Goal: Check status: Check status

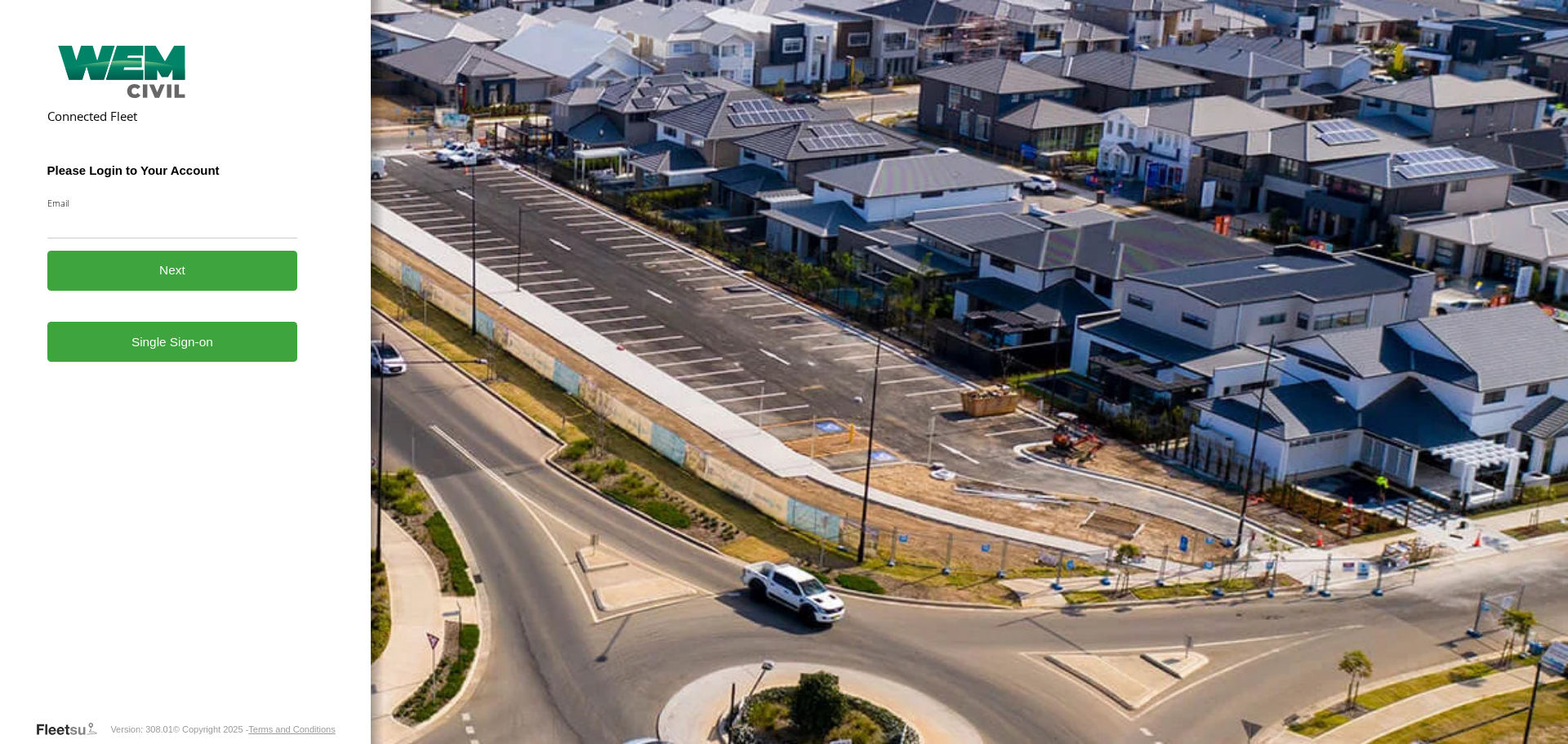
click at [160, 349] on link "Single Sign-on" at bounding box center [172, 341] width 251 height 40
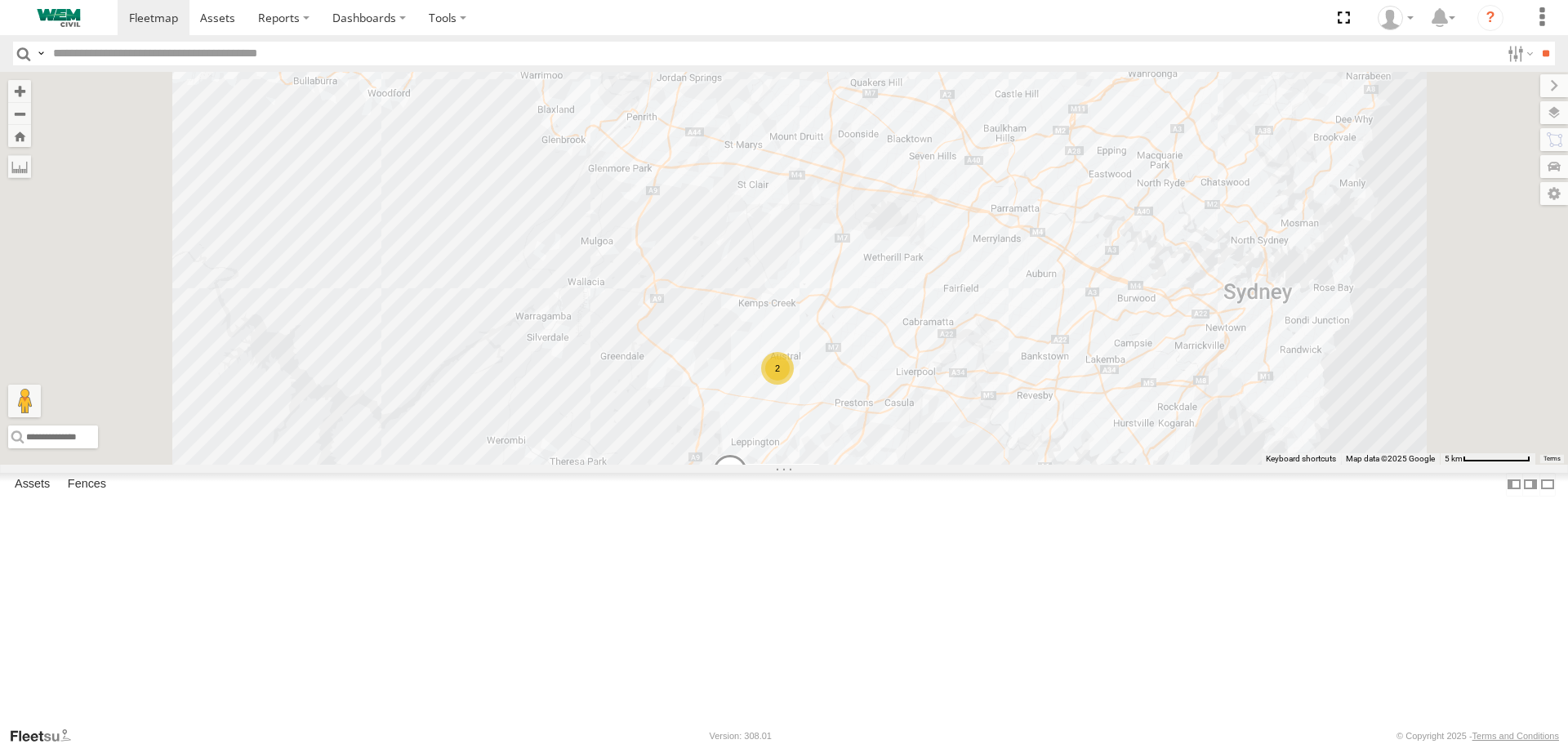
click at [0, 0] on div "Truck-FRO52R" at bounding box center [0, 0] width 0 height 0
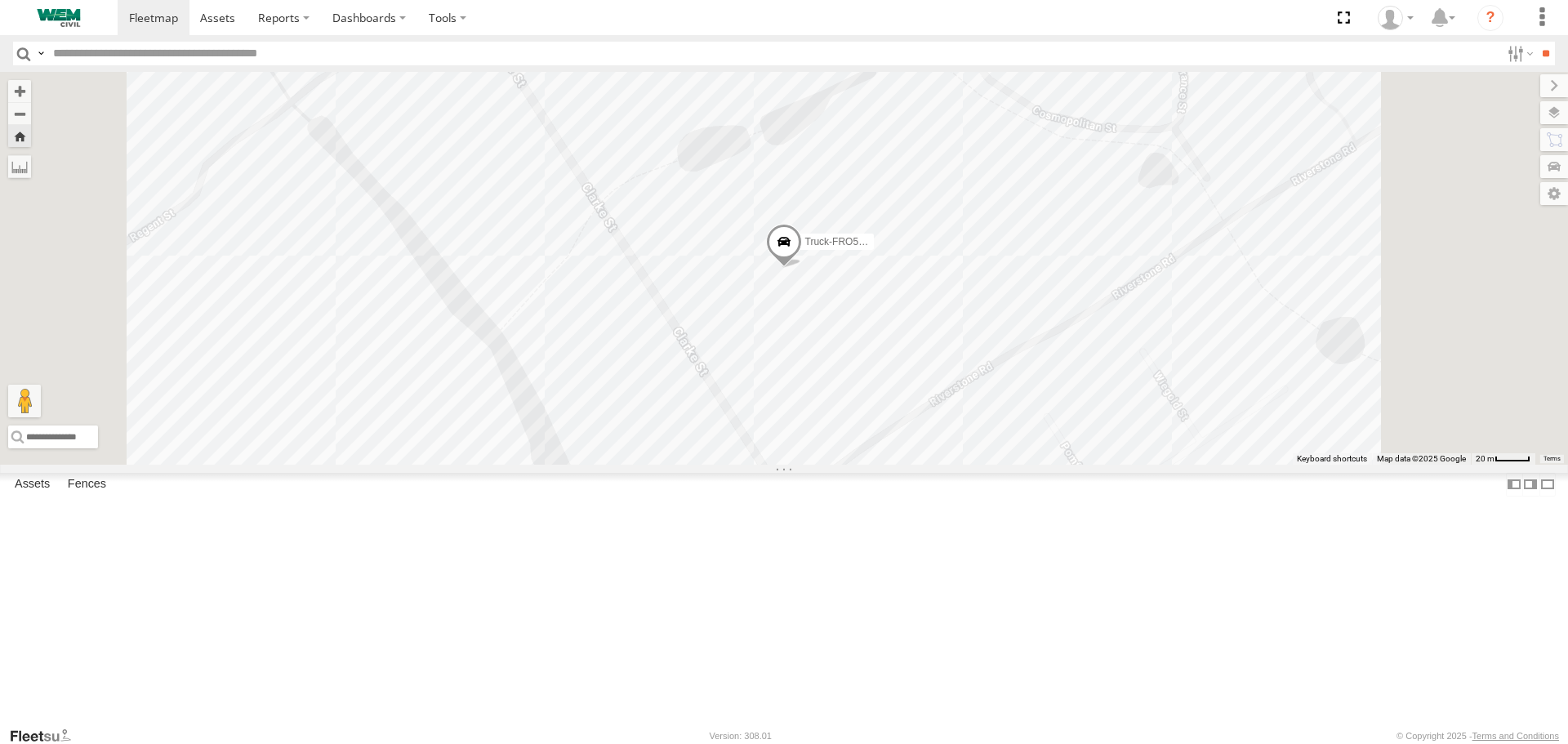
click at [802, 269] on span at bounding box center [784, 246] width 36 height 44
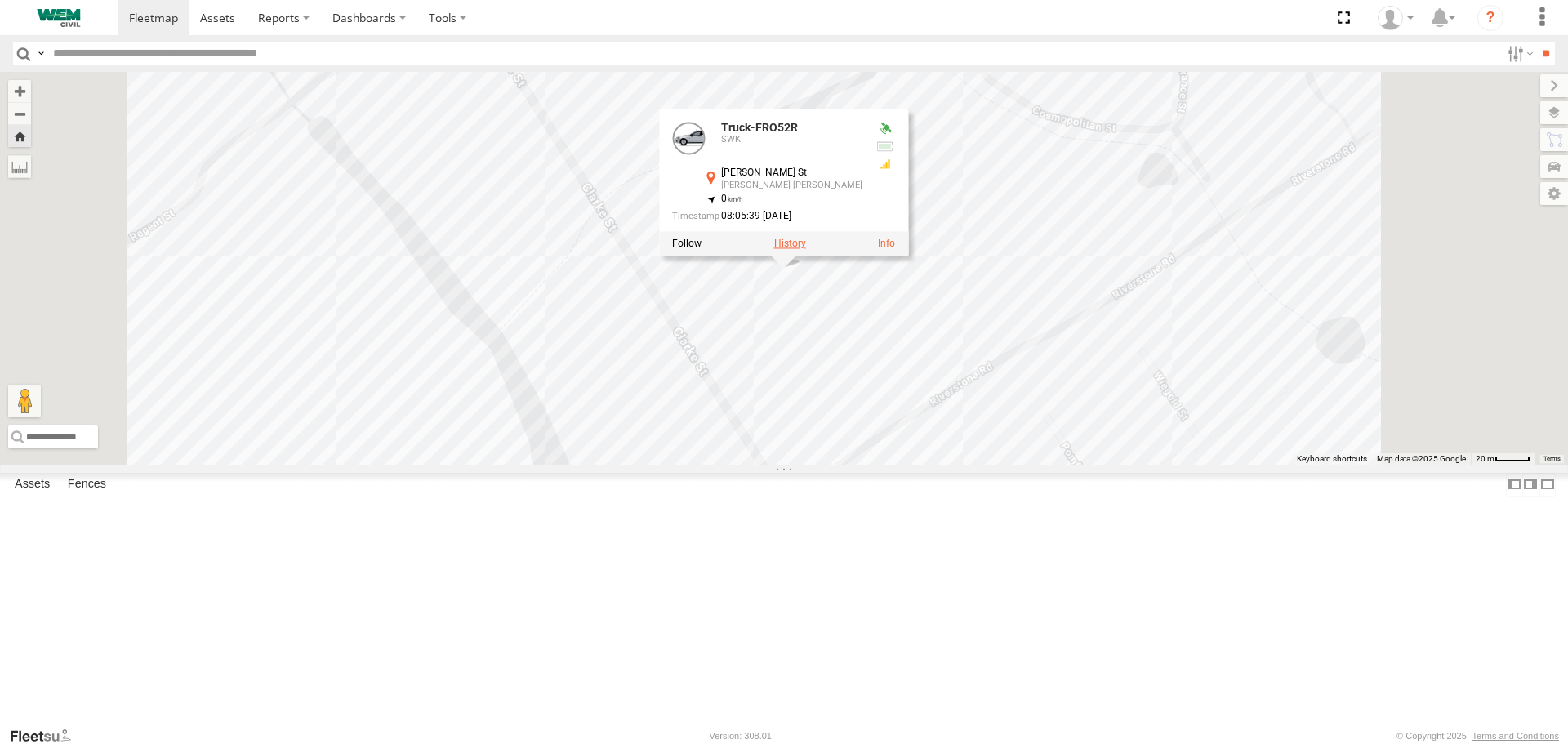
click at [806, 250] on label at bounding box center [790, 244] width 32 height 12
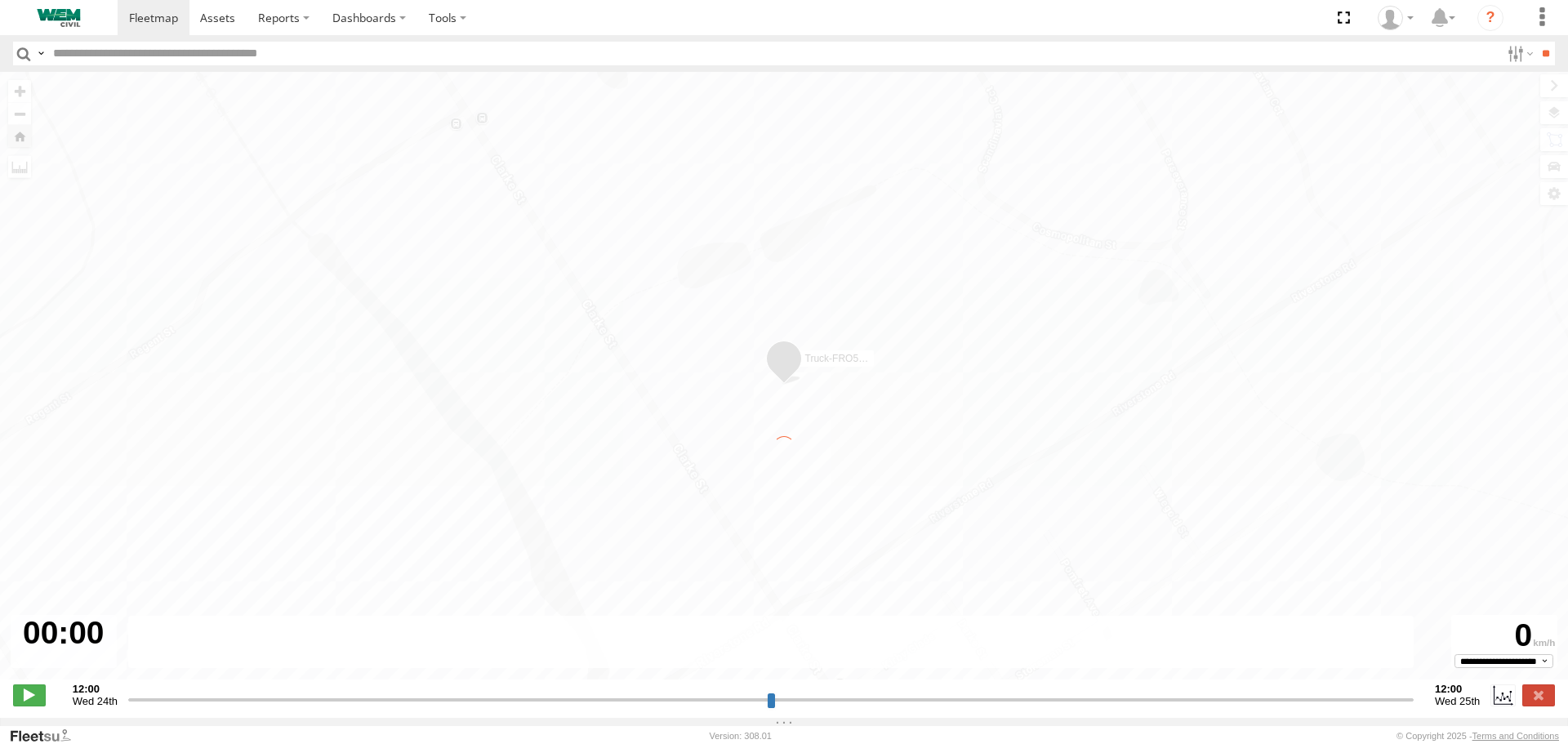
type input "**********"
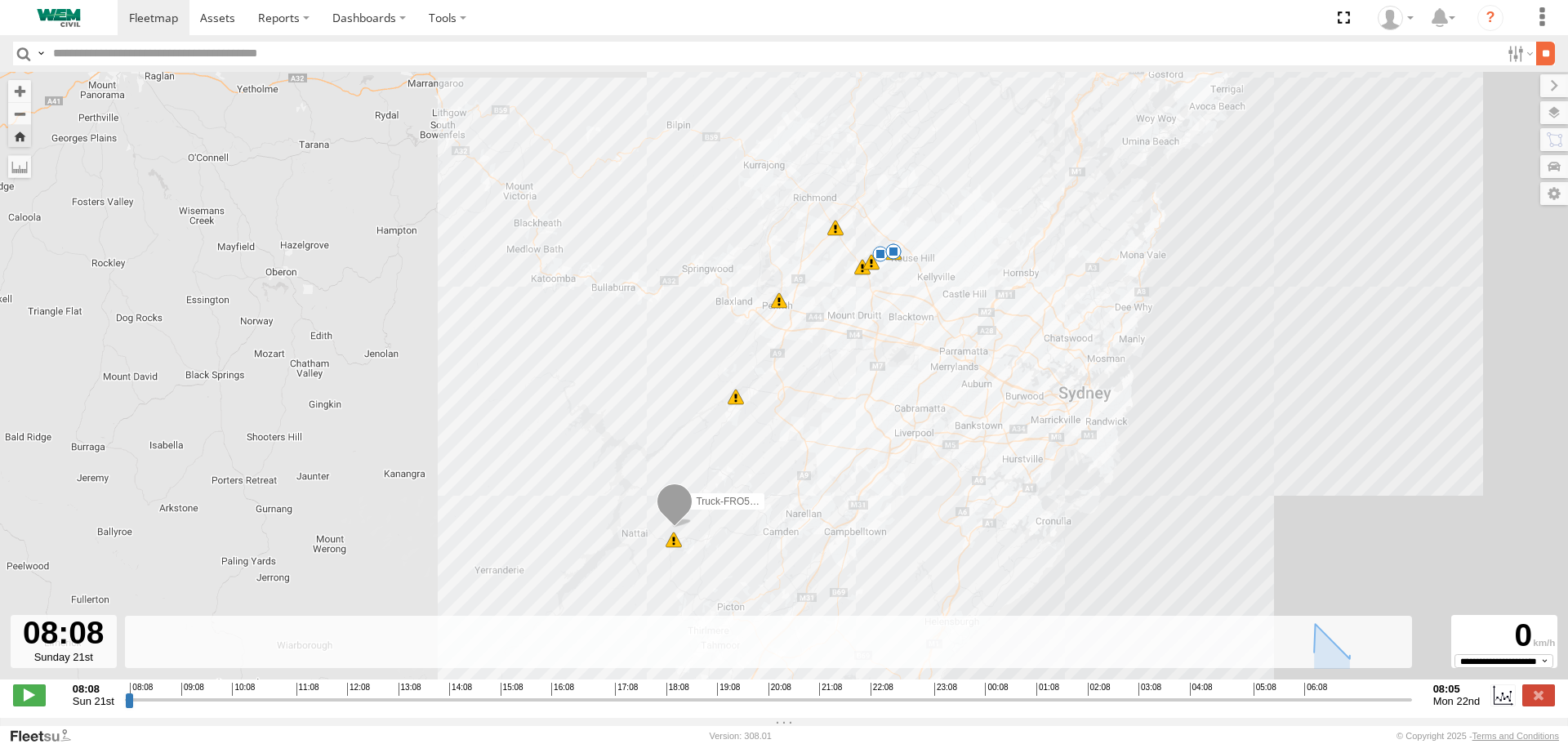
click at [1540, 60] on input "**" at bounding box center [1546, 54] width 19 height 24
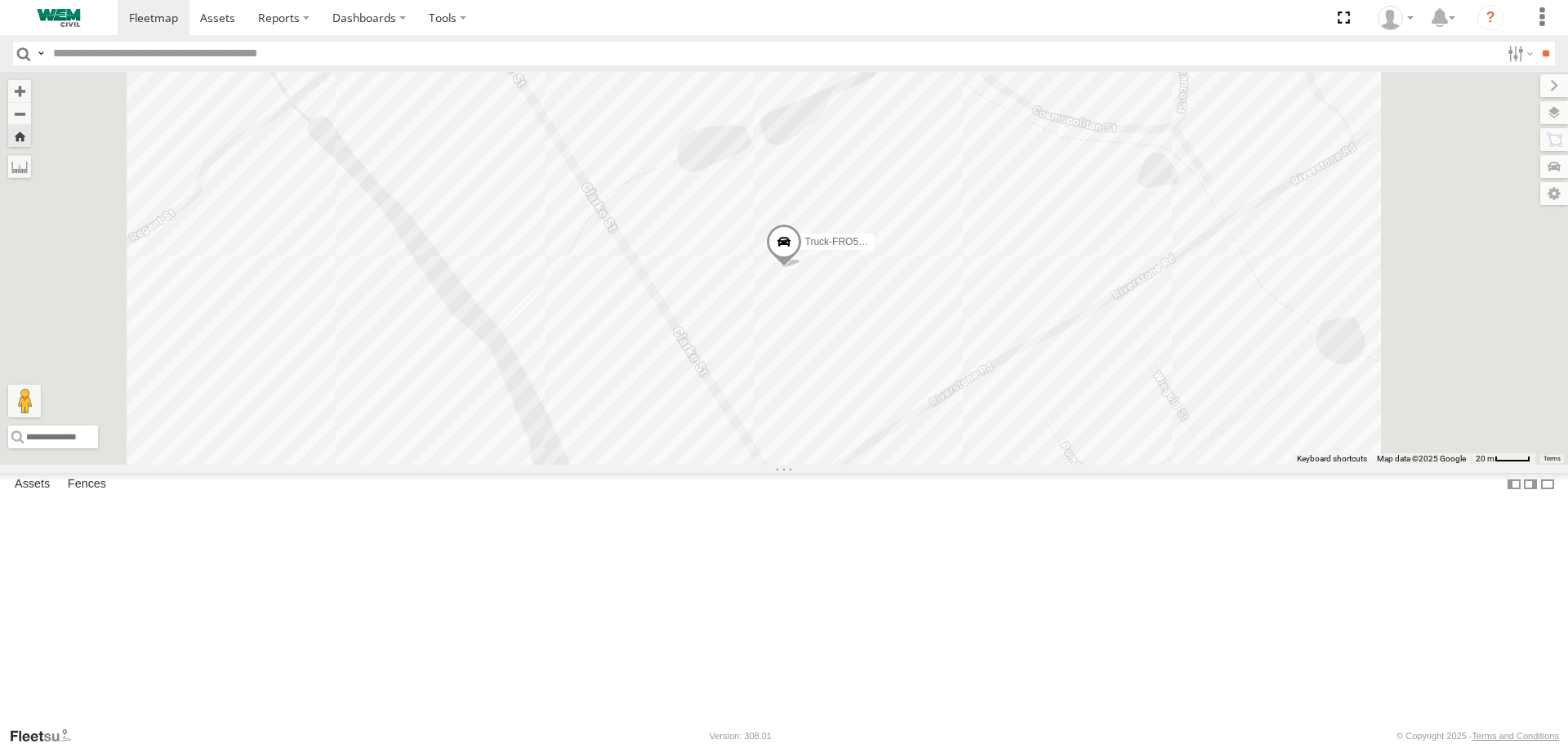
click at [871, 248] on span "Truck-FRO52R" at bounding box center [838, 242] width 66 height 12
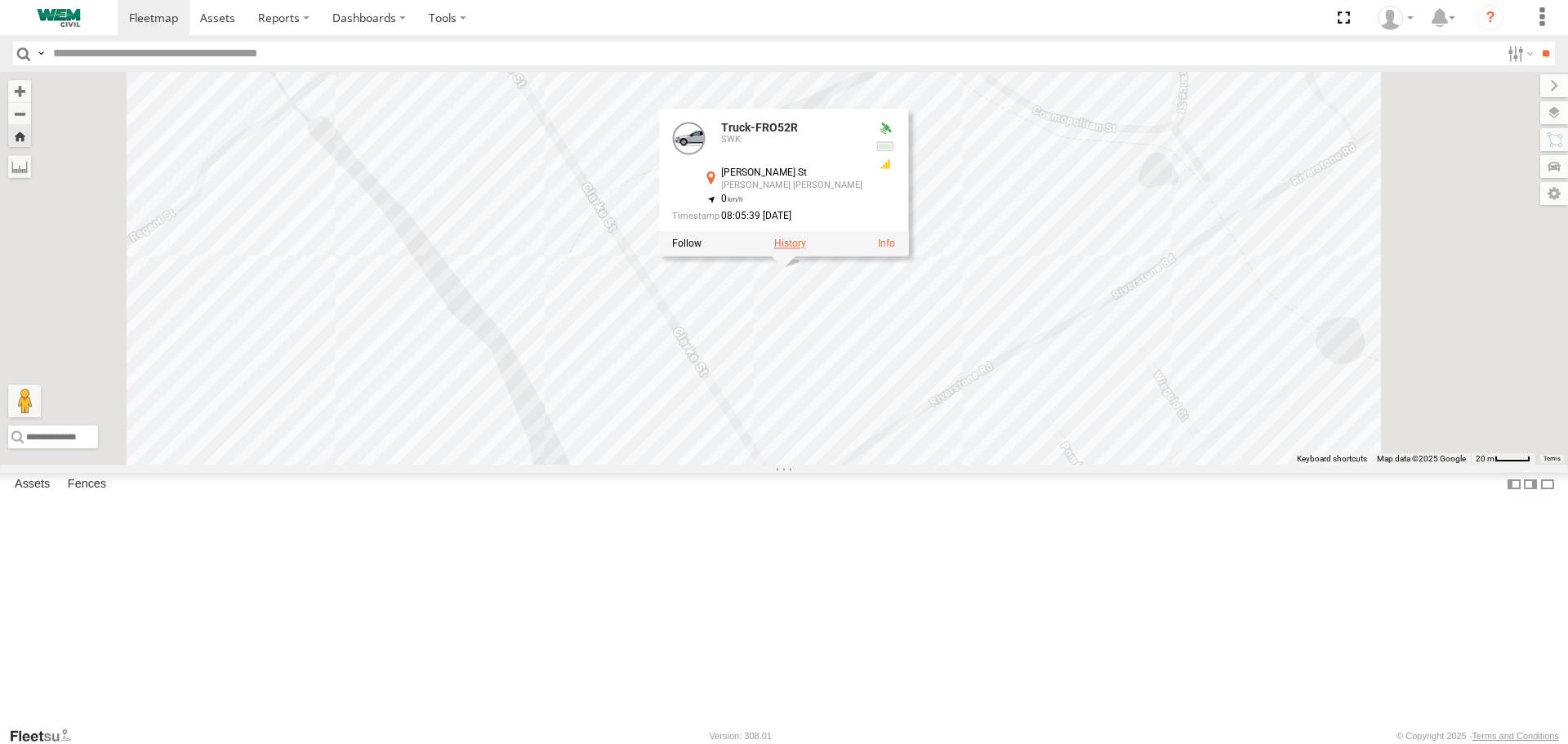
click at [806, 250] on label at bounding box center [790, 244] width 32 height 12
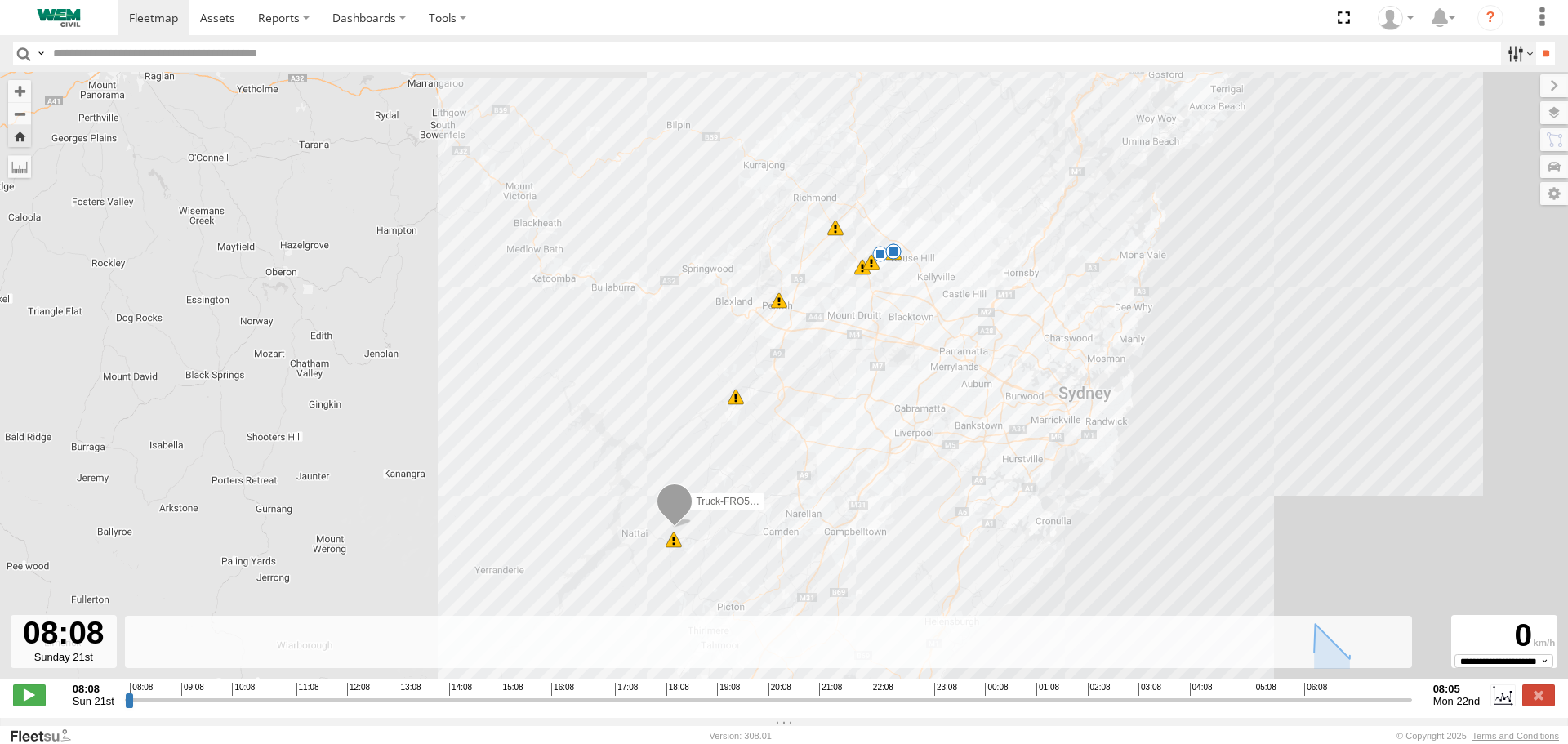
click at [1523, 54] on label at bounding box center [1519, 54] width 35 height 24
click at [1548, 51] on input "**" at bounding box center [1546, 54] width 19 height 24
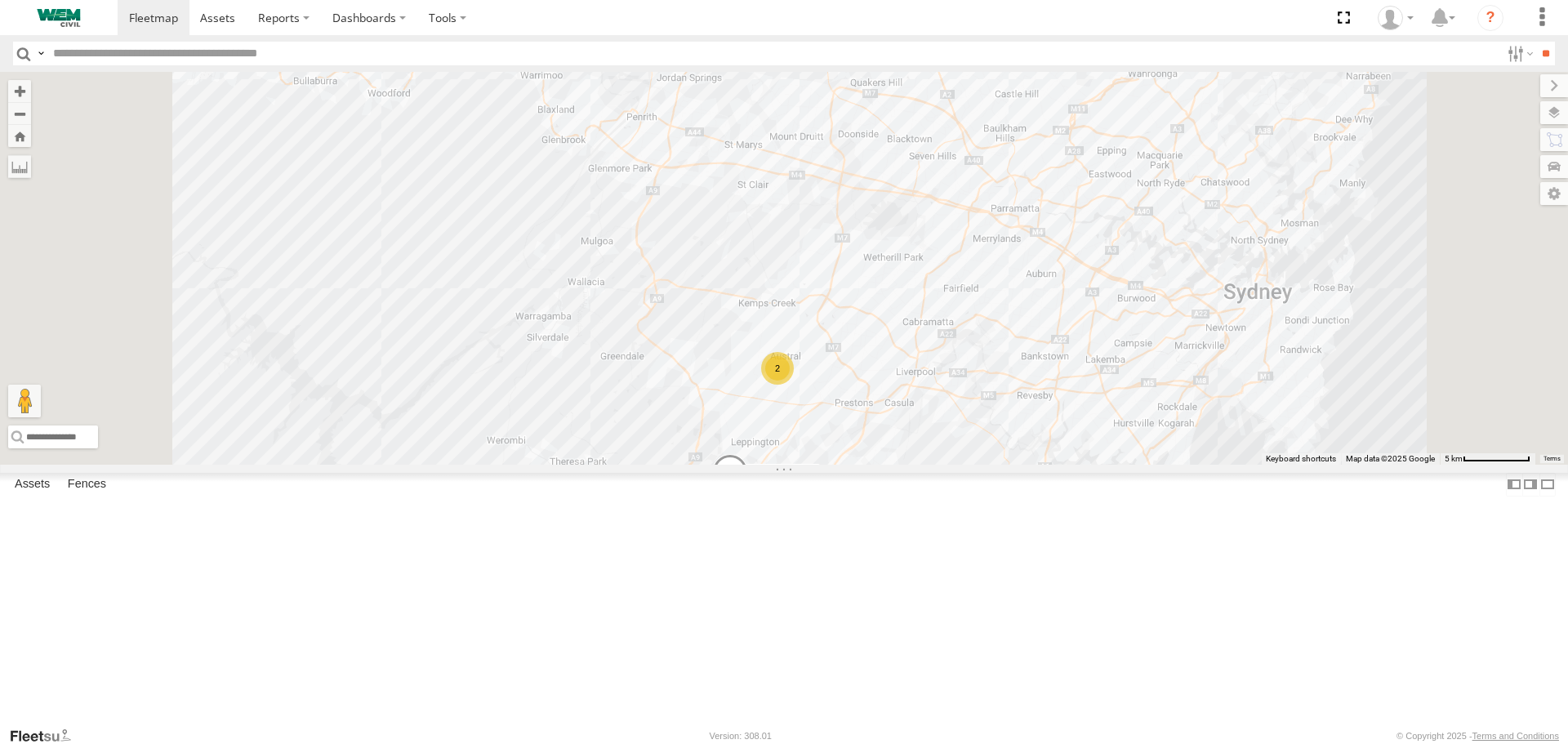
click at [0, 0] on div "Truck-FRO52R" at bounding box center [0, 0] width 0 height 0
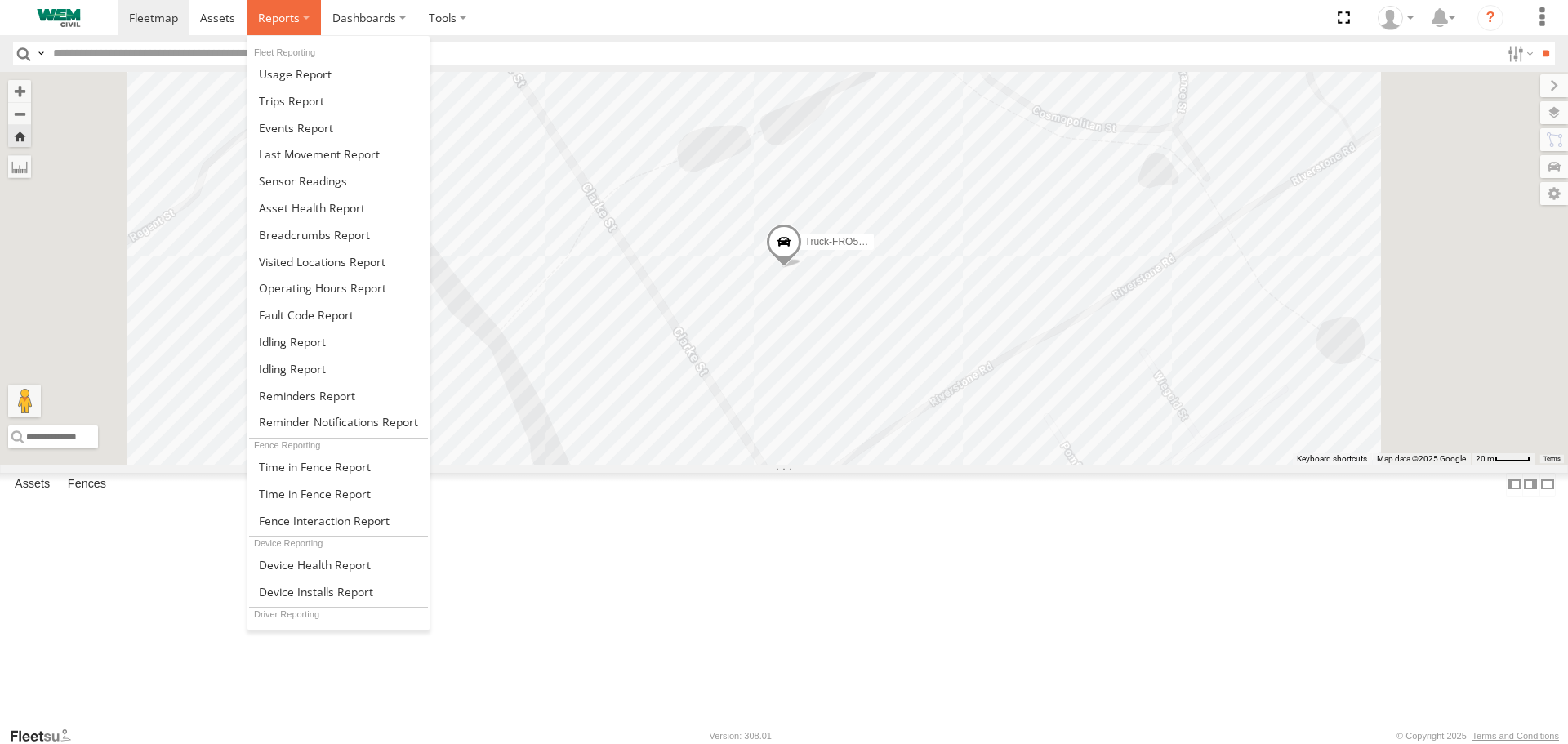
click at [291, 26] on span at bounding box center [279, 17] width 42 height 16
click at [313, 236] on span at bounding box center [314, 234] width 111 height 16
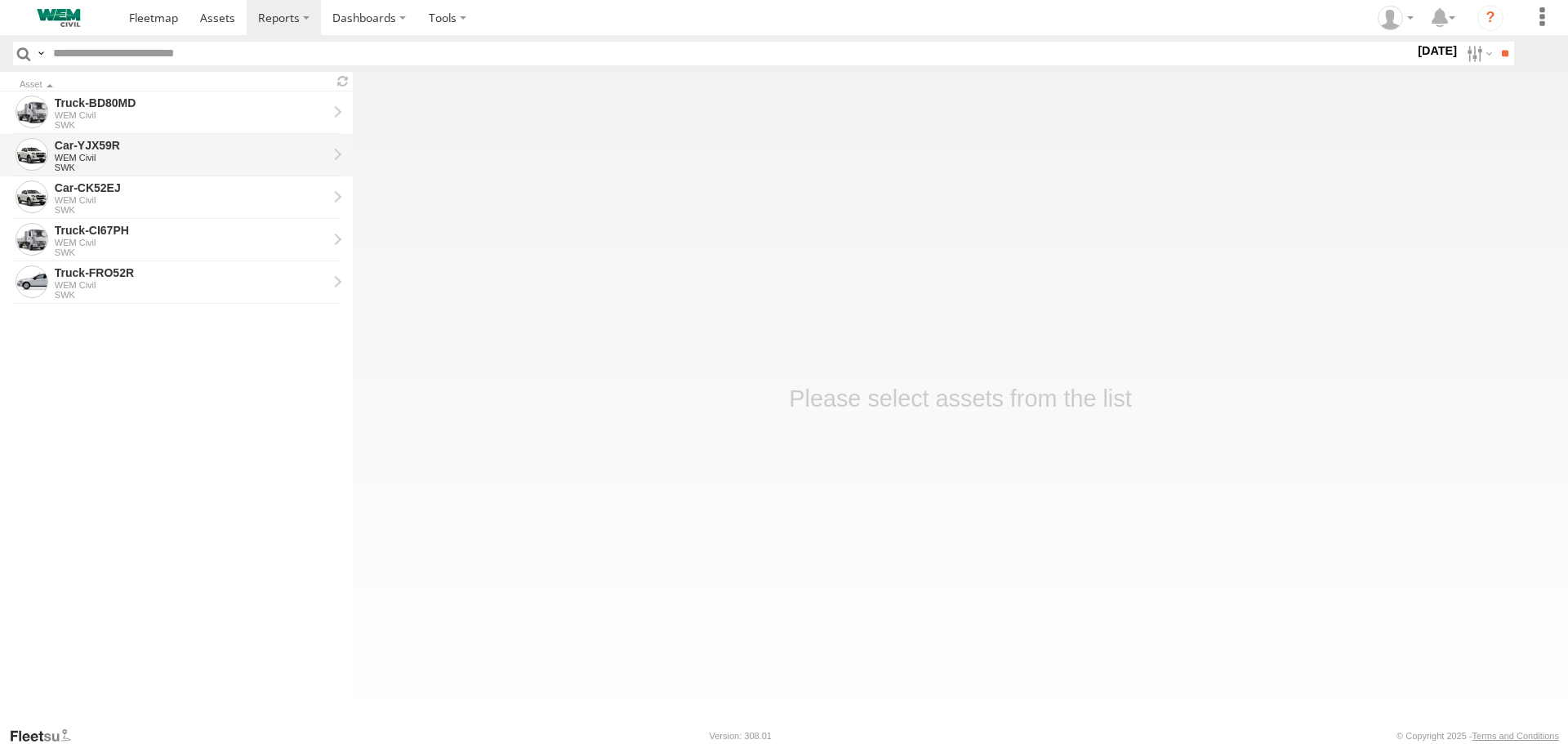
click at [119, 153] on div "WEM Civil" at bounding box center [190, 157] width 273 height 10
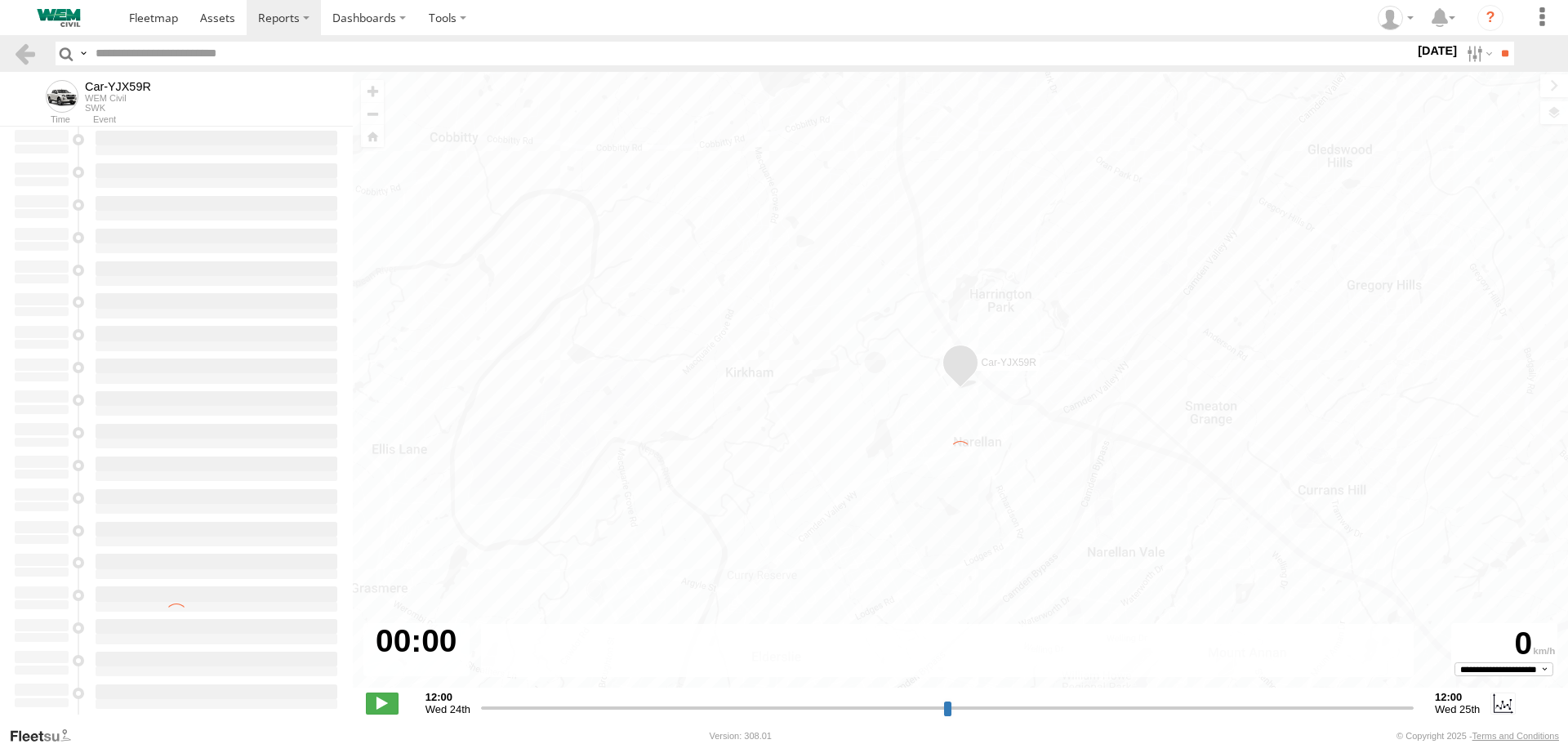
type input "**********"
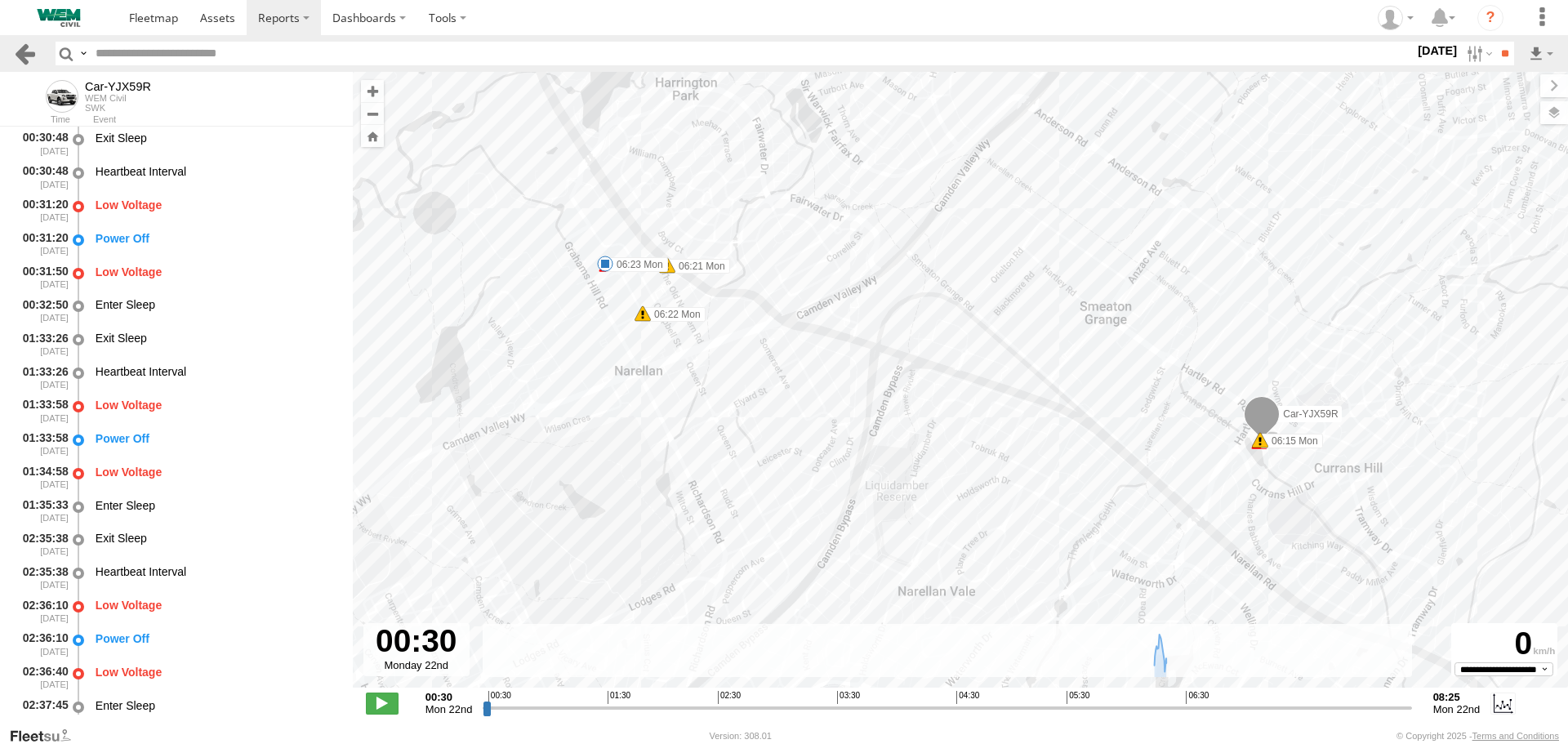
click at [29, 58] on link at bounding box center [25, 54] width 24 height 24
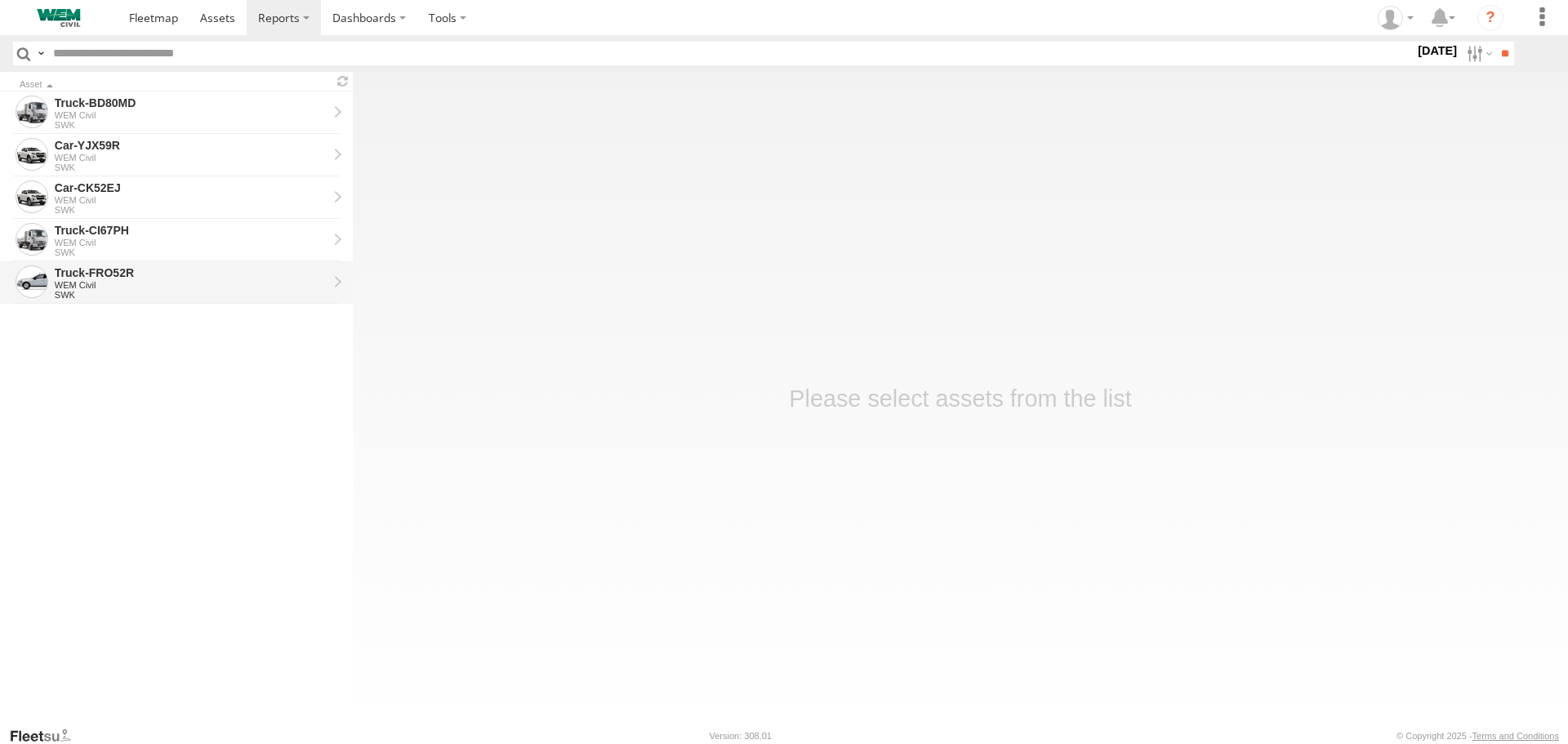
click at [59, 278] on div "Truck-FRO52R" at bounding box center [190, 273] width 273 height 15
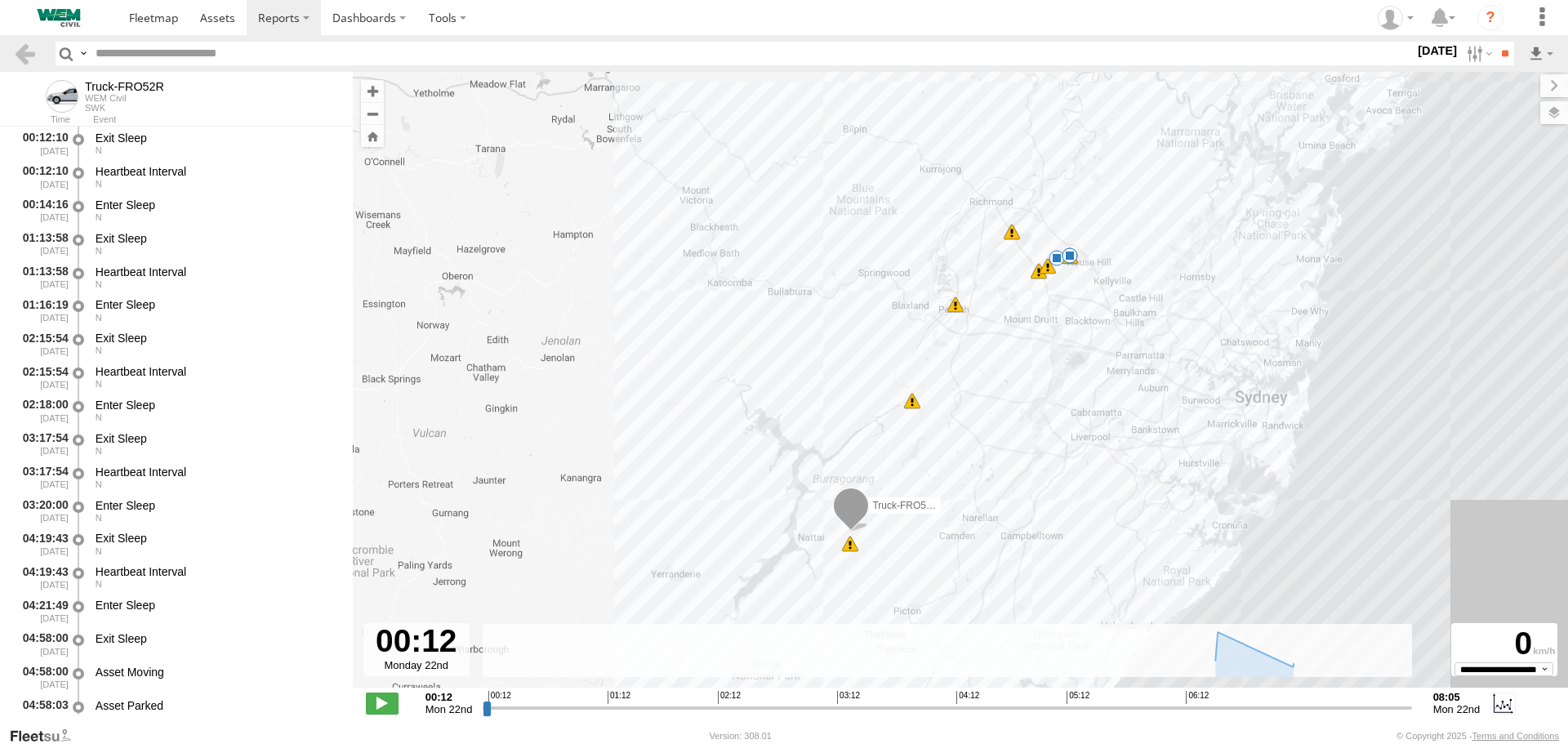
click at [1423, 52] on label "[DATE]" at bounding box center [1437, 51] width 45 height 18
click at [0, 0] on label at bounding box center [0, 0] width 0 height 0
click at [1500, 52] on input "**" at bounding box center [1505, 54] width 19 height 24
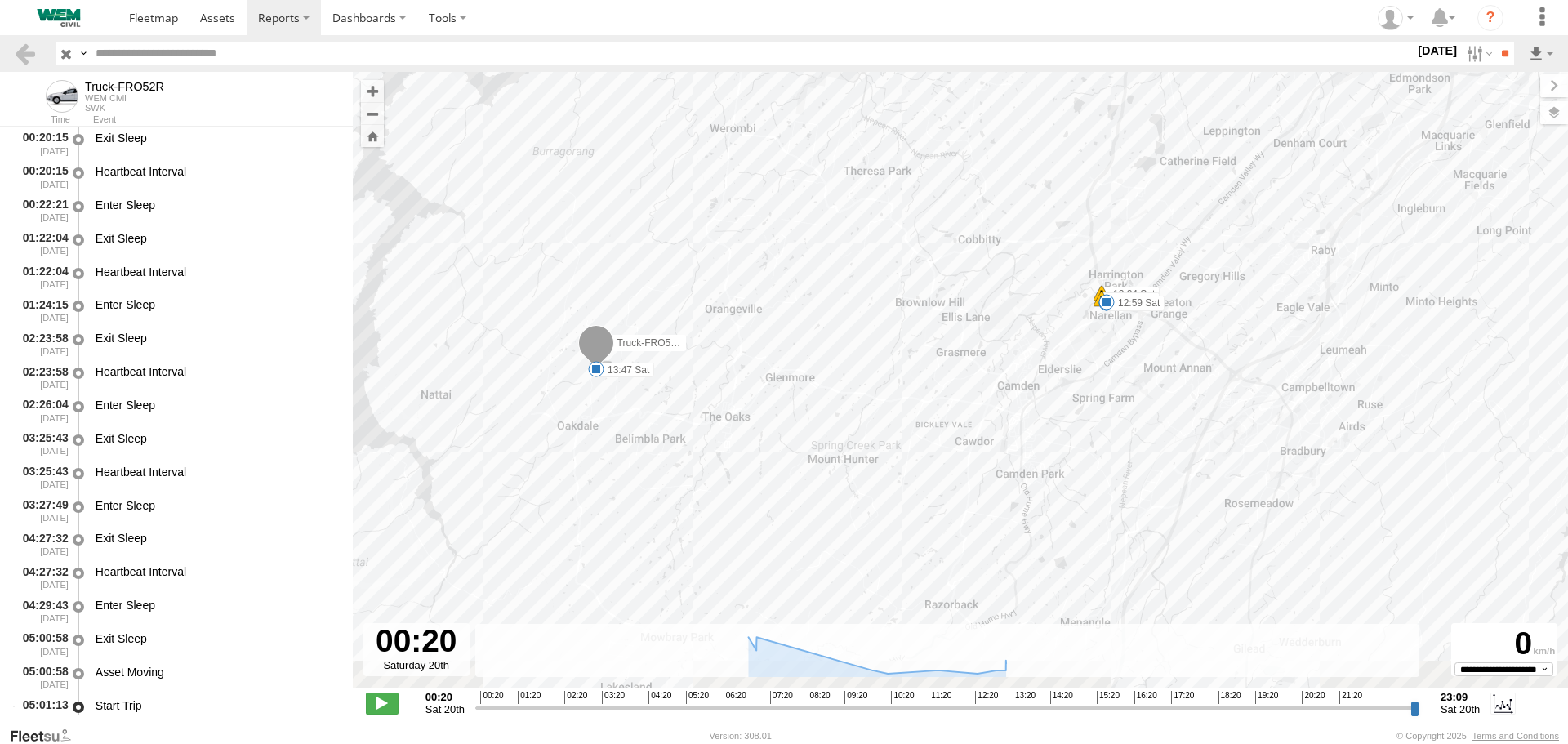
drag, startPoint x: 878, startPoint y: 493, endPoint x: 1013, endPoint y: 232, distance: 293.8
click at [1013, 232] on div "Truck-FRO52R 06:04 Sat 06:19 Sat 12:24 Sat 12:24 Sat 12:26 Sat 12:29 Sat 12:59 …" at bounding box center [960, 388] width 1215 height 633
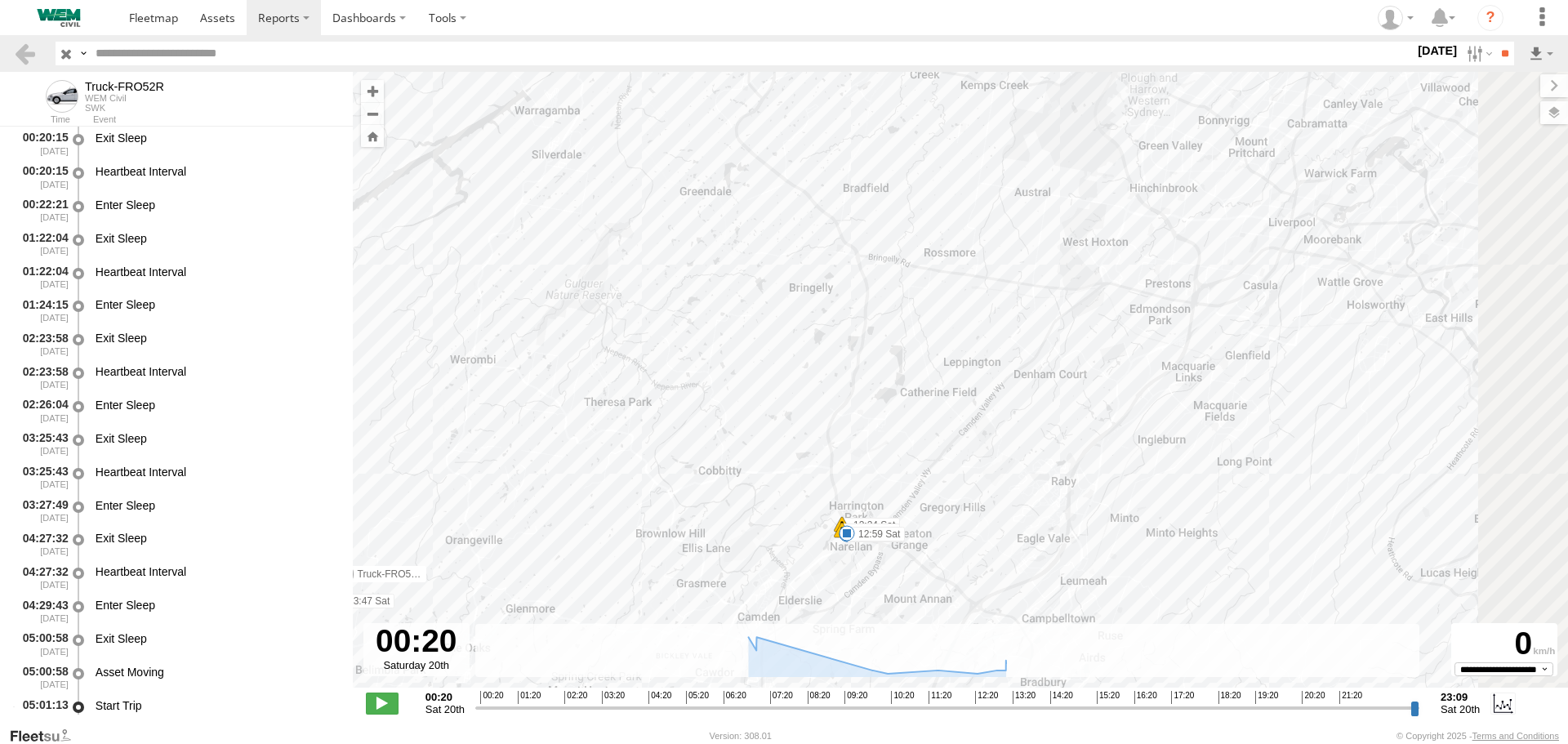
drag, startPoint x: 927, startPoint y: 229, endPoint x: 739, endPoint y: 417, distance: 265.9
click at [628, 509] on div "Truck-FRO52R 06:04 Sat 06:19 Sat 12:24 Sat 12:24 Sat 12:26 Sat 12:29 Sat 12:59 …" at bounding box center [960, 388] width 1215 height 633
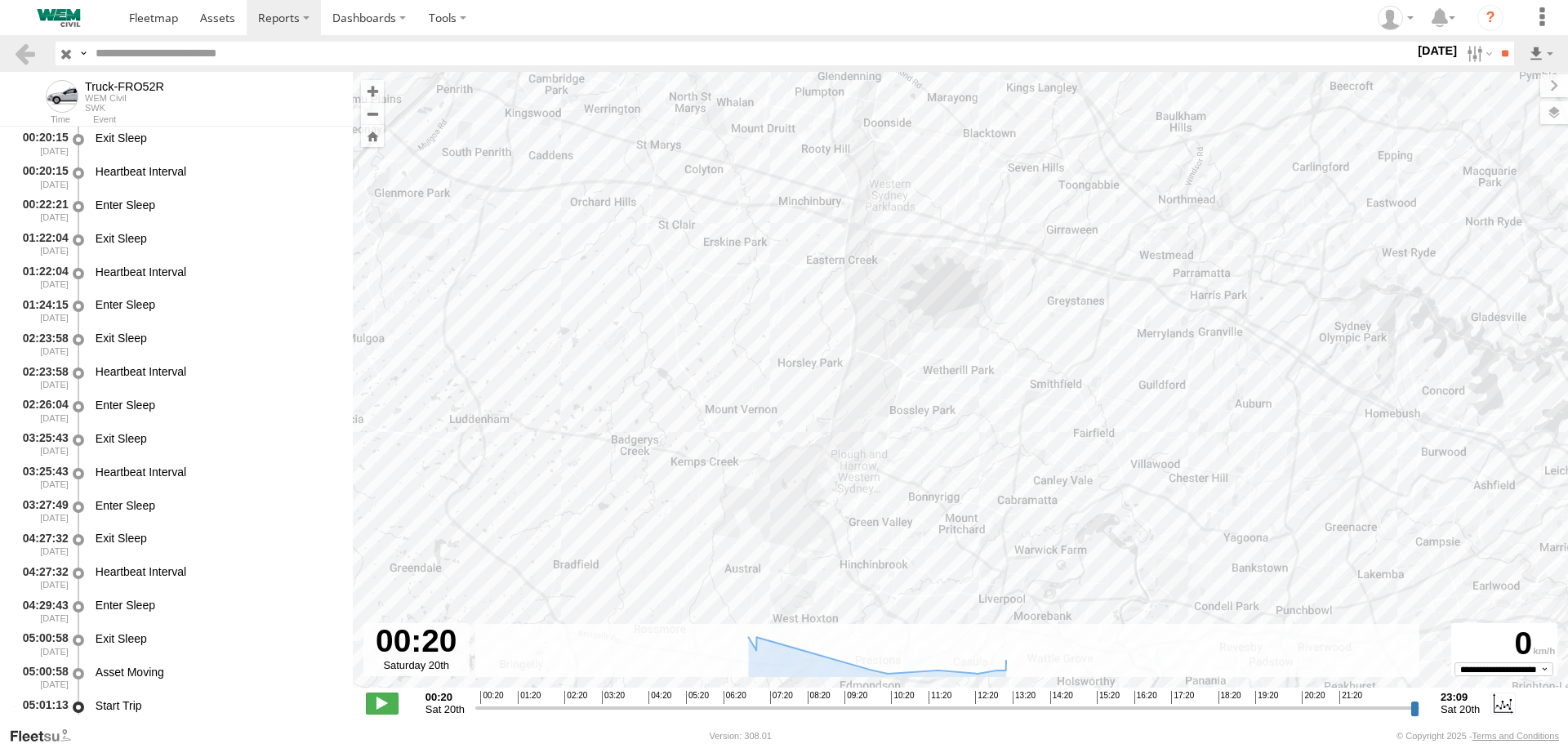
drag, startPoint x: 1040, startPoint y: 162, endPoint x: 815, endPoint y: 439, distance: 356.9
click at [802, 475] on div "Truck-FRO52R 06:04 Sat 06:19 Sat 12:24 Sat 12:24 Sat 12:26 Sat 12:29 Sat 12:59 …" at bounding box center [960, 388] width 1215 height 633
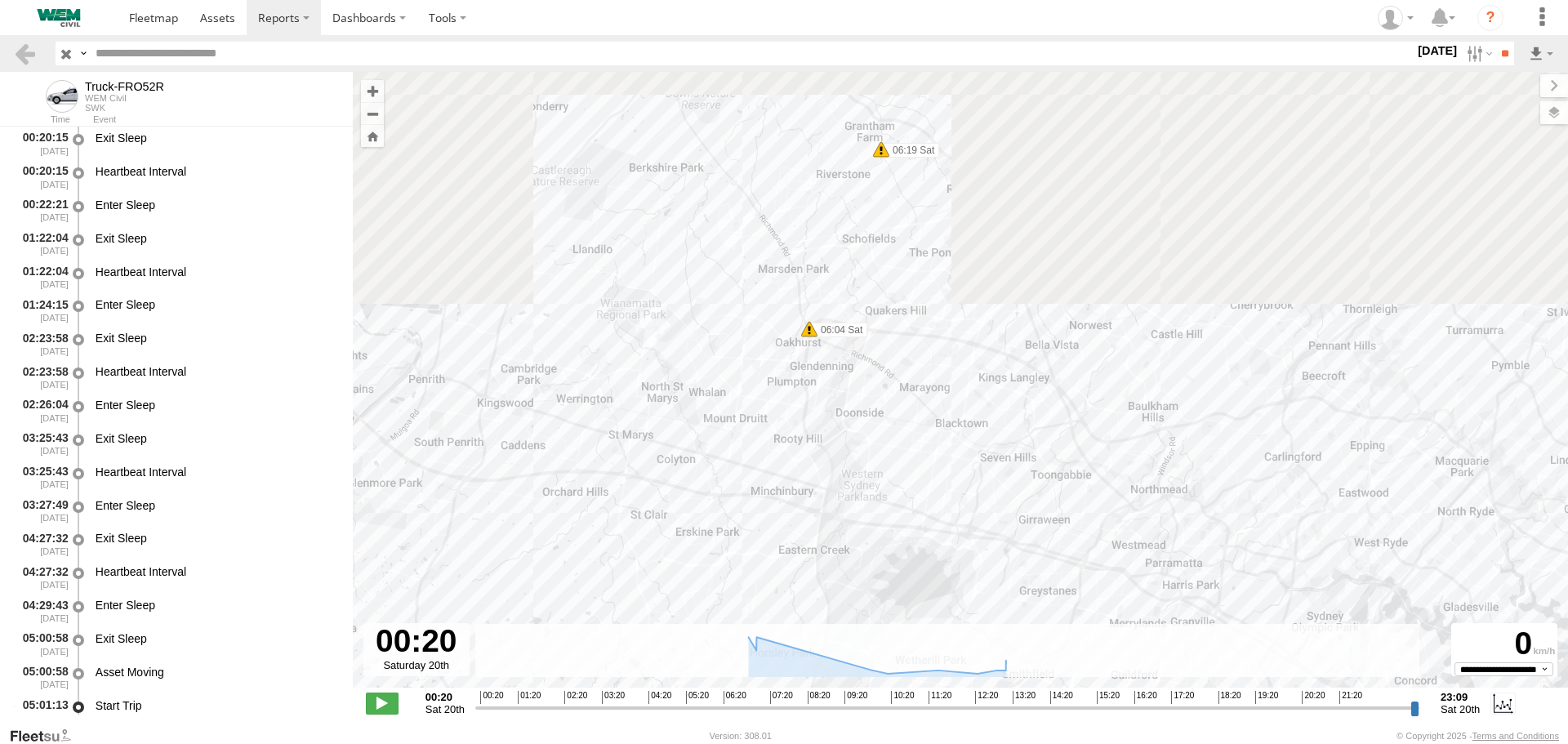
drag, startPoint x: 934, startPoint y: 240, endPoint x: 928, endPoint y: 461, distance: 221.1
click at [928, 461] on div "Truck-FRO52R 06:04 Sat 06:19 Sat 12:24 Sat 12:24 Sat 12:26 Sat 12:29 Sat 12:59 …" at bounding box center [960, 388] width 1215 height 633
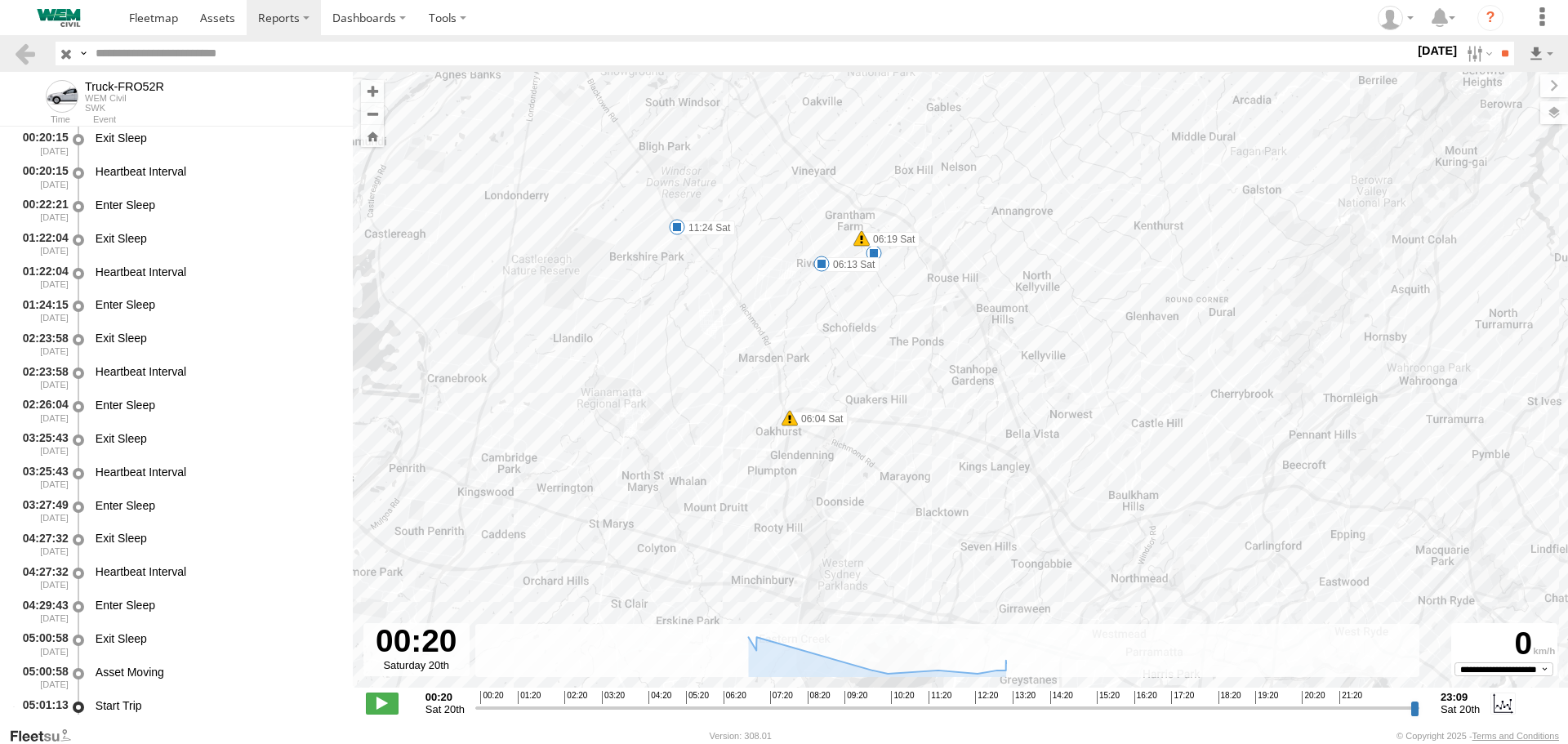
drag, startPoint x: 867, startPoint y: 245, endPoint x: 848, endPoint y: 331, distance: 88.1
click at [848, 331] on div "Truck-FRO52R 06:04 Sat 06:19 Sat 12:24 Sat 12:24 Sat 12:26 Sat 12:29 Sat 12:59 …" at bounding box center [960, 388] width 1215 height 633
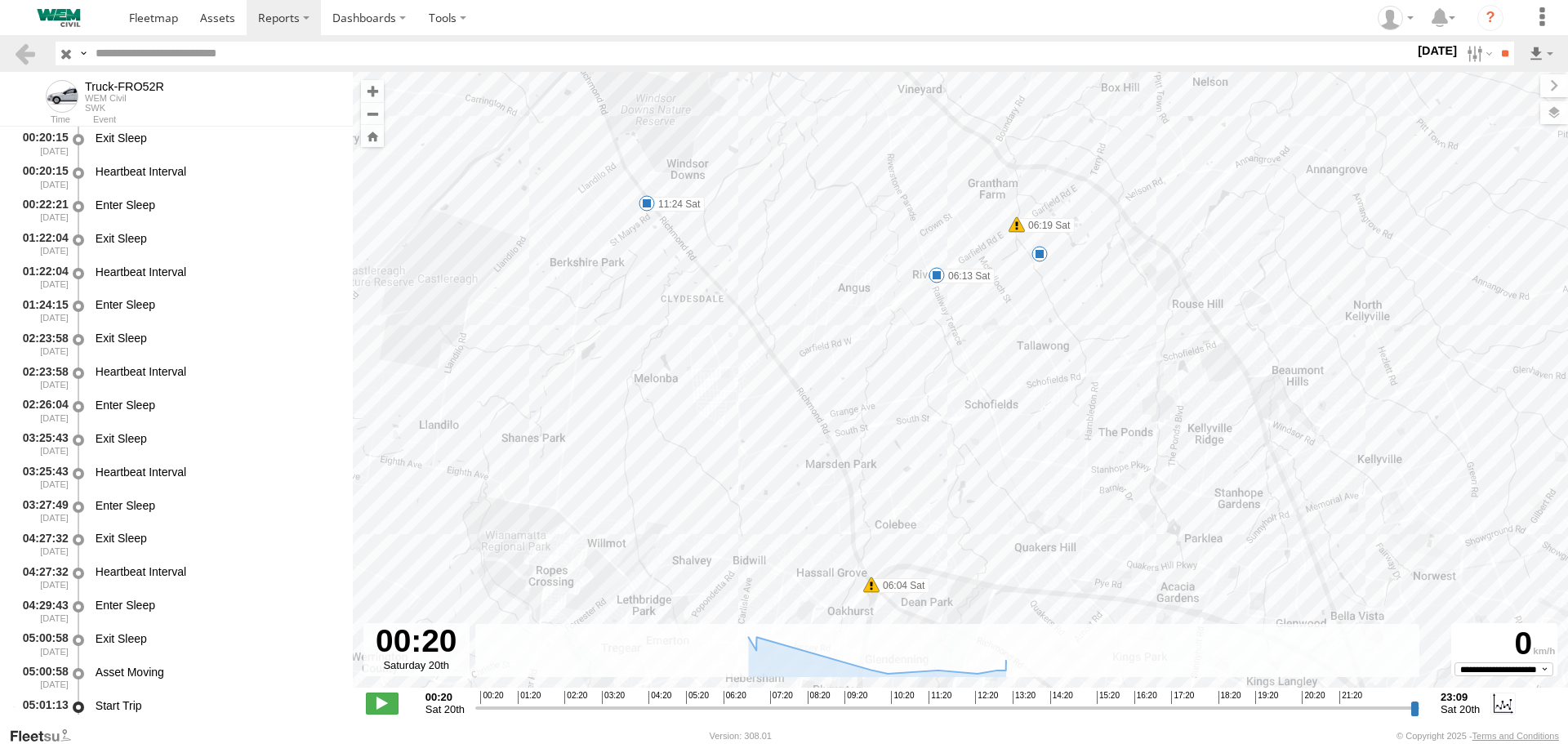
drag, startPoint x: 622, startPoint y: 253, endPoint x: 628, endPoint y: 299, distance: 46.4
click at [628, 299] on div "Truck-FRO52R 06:04 Sat 06:19 Sat 12:24 Sat 12:24 Sat 12:26 Sat 12:29 Sat 12:59 …" at bounding box center [960, 388] width 1215 height 633
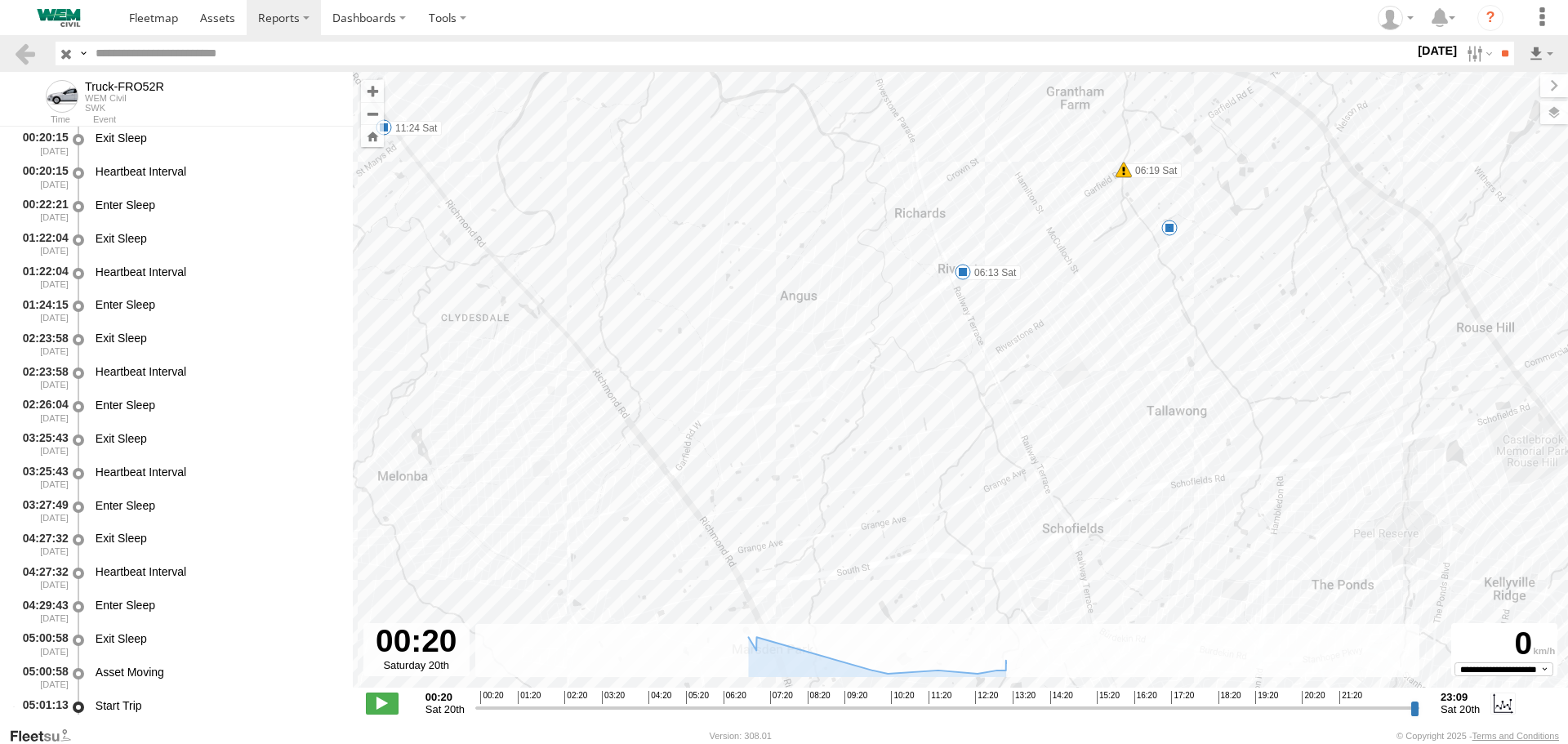
drag, startPoint x: 660, startPoint y: 258, endPoint x: 837, endPoint y: 235, distance: 178.5
click at [837, 235] on div "Truck-FRO52R 06:04 Sat 06:19 Sat 12:24 Sat 12:24 Sat 12:26 Sat 12:29 Sat 12:59 …" at bounding box center [960, 388] width 1215 height 633
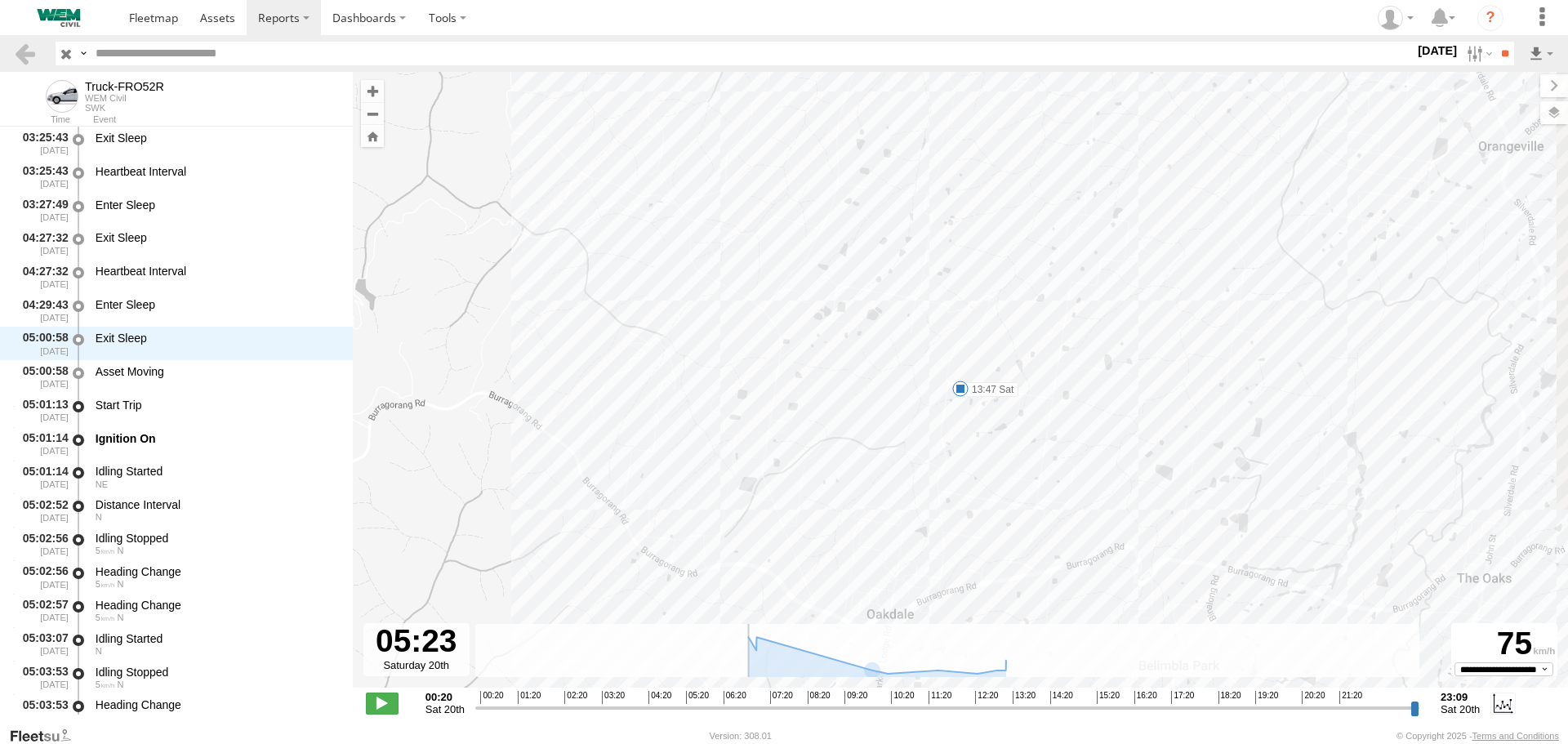
scroll to position [500, 0]
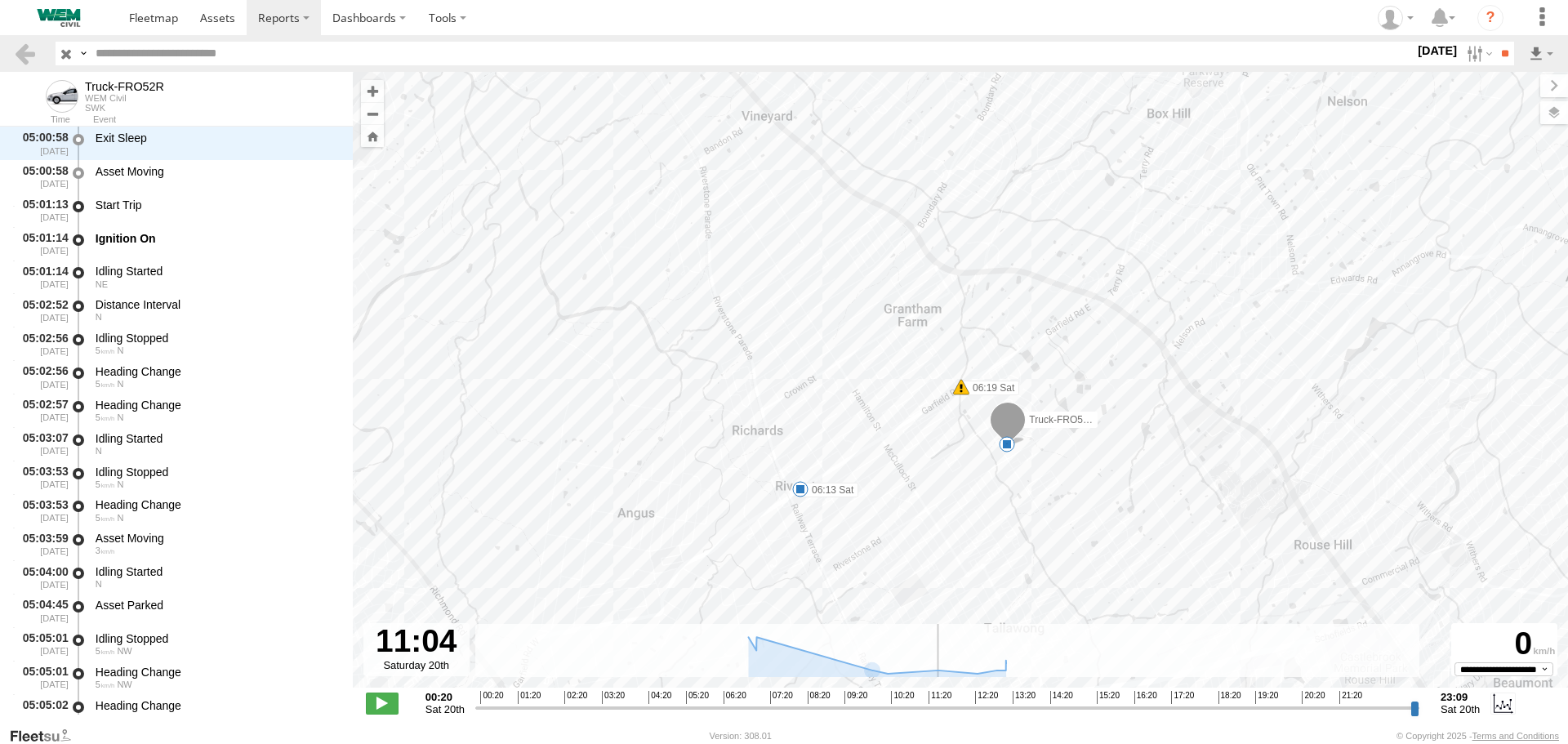
drag, startPoint x: 480, startPoint y: 704, endPoint x: 919, endPoint y: 709, distance: 439.0
type input "**********"
click at [919, 709] on input "range" at bounding box center [947, 707] width 944 height 16
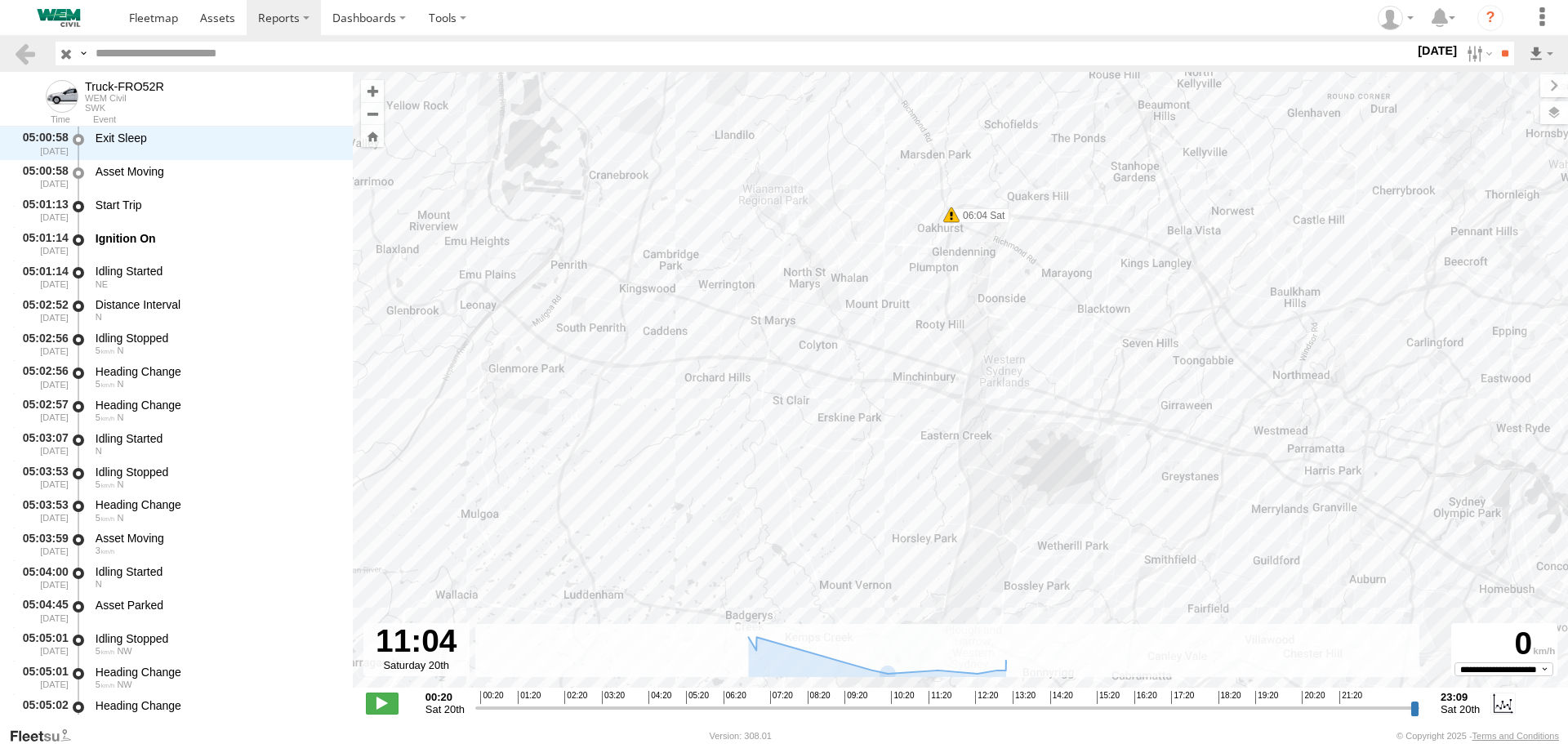
drag, startPoint x: 717, startPoint y: 398, endPoint x: 857, endPoint y: 152, distance: 283.0
click at [857, 152] on div "Truck-FRO52R 06:04 Sat 06:19 Sat 12:24 Sat 12:24 Sat 12:26 Sat 12:29 Sat 12:59 …" at bounding box center [960, 388] width 1215 height 633
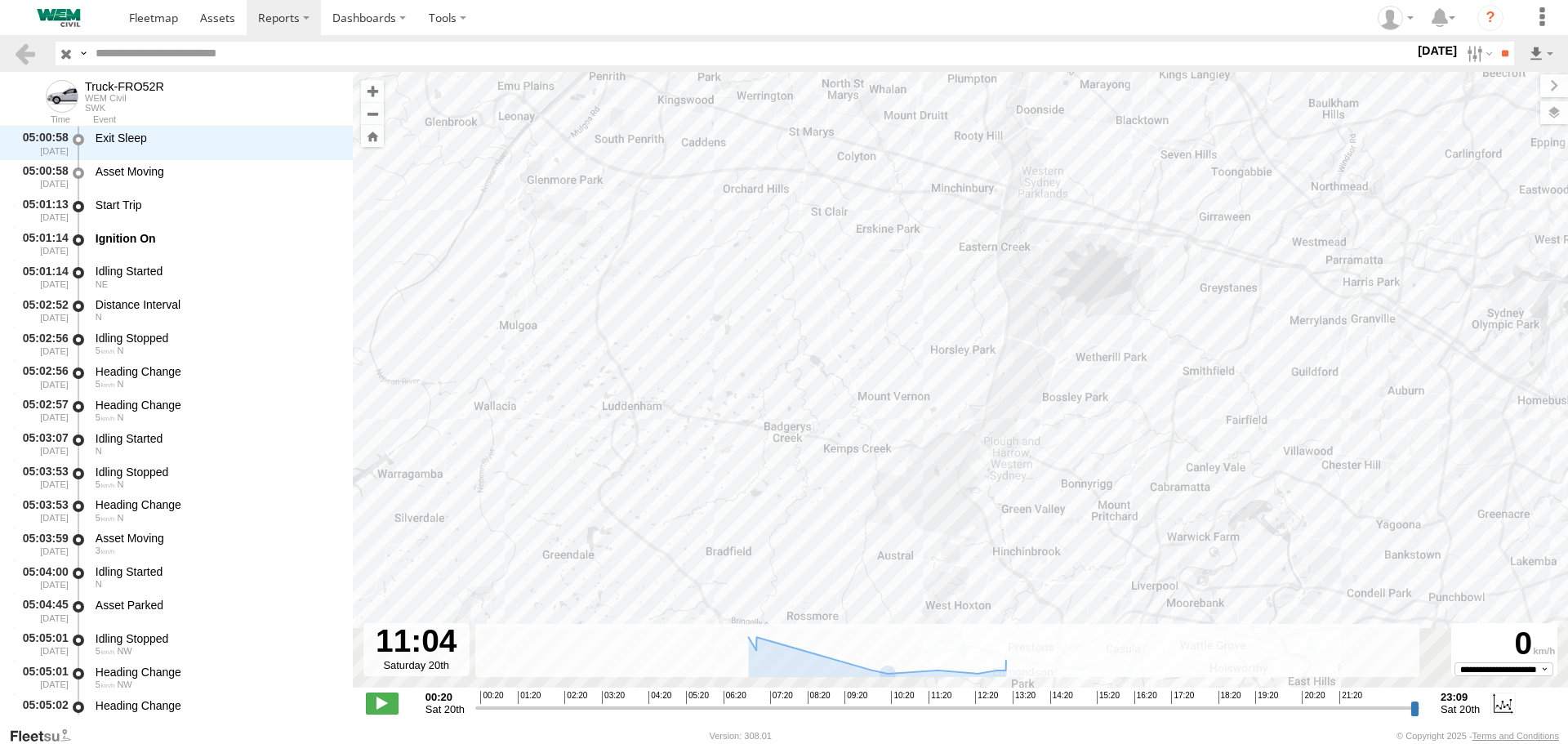
drag, startPoint x: 739, startPoint y: 330, endPoint x: 833, endPoint y: 101, distance: 247.5
click at [831, 104] on div "Truck-FRO52R 06:04 Sat 06:19 Sat 12:24 Sat 12:24 Sat 12:26 Sat 12:29 Sat 12:59 …" at bounding box center [960, 388] width 1215 height 633
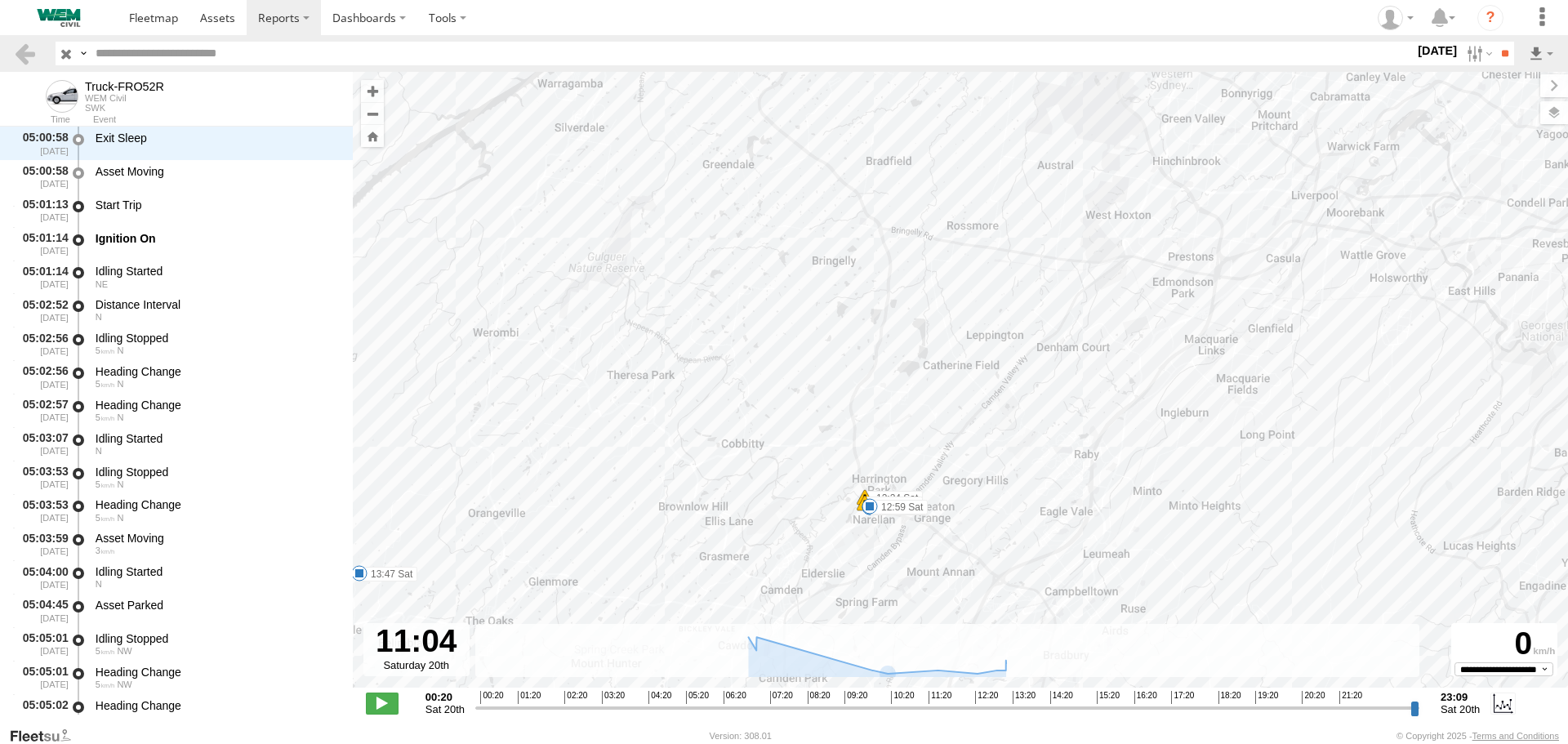
drag, startPoint x: 837, startPoint y: 394, endPoint x: 874, endPoint y: 181, distance: 216.2
click at [873, 186] on div "Truck-FRO52R 06:04 Sat 06:19 Sat 12:24 Sat 12:24 Sat 12:26 Sat 12:29 Sat 12:59 …" at bounding box center [960, 388] width 1215 height 633
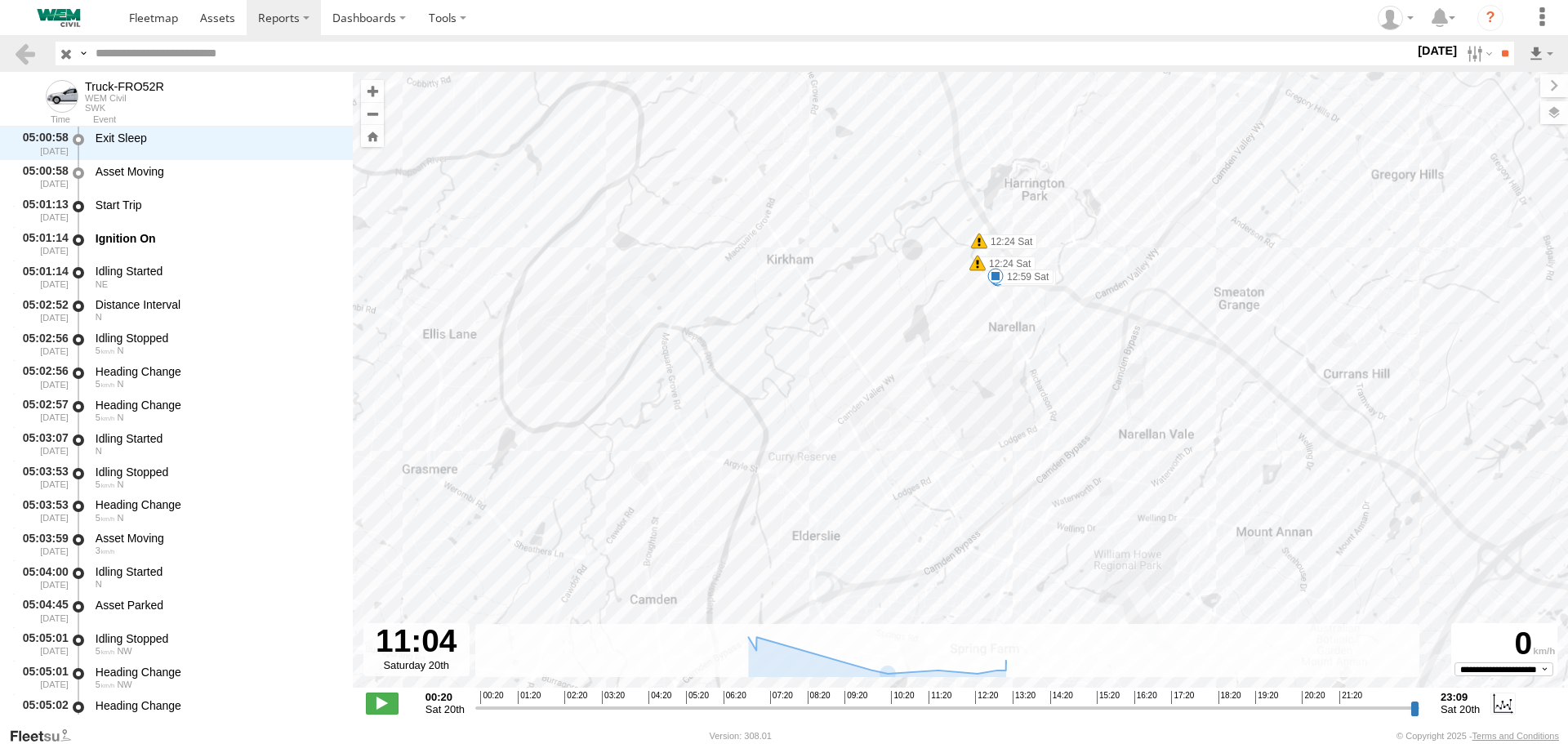
drag, startPoint x: 933, startPoint y: 166, endPoint x: 762, endPoint y: 257, distance: 193.7
click at [762, 256] on div "Truck-FRO52R 06:04 Sat 06:19 Sat 12:24 Sat 12:24 Sat 12:26 Sat 12:29 Sat 12:59 …" at bounding box center [960, 388] width 1215 height 633
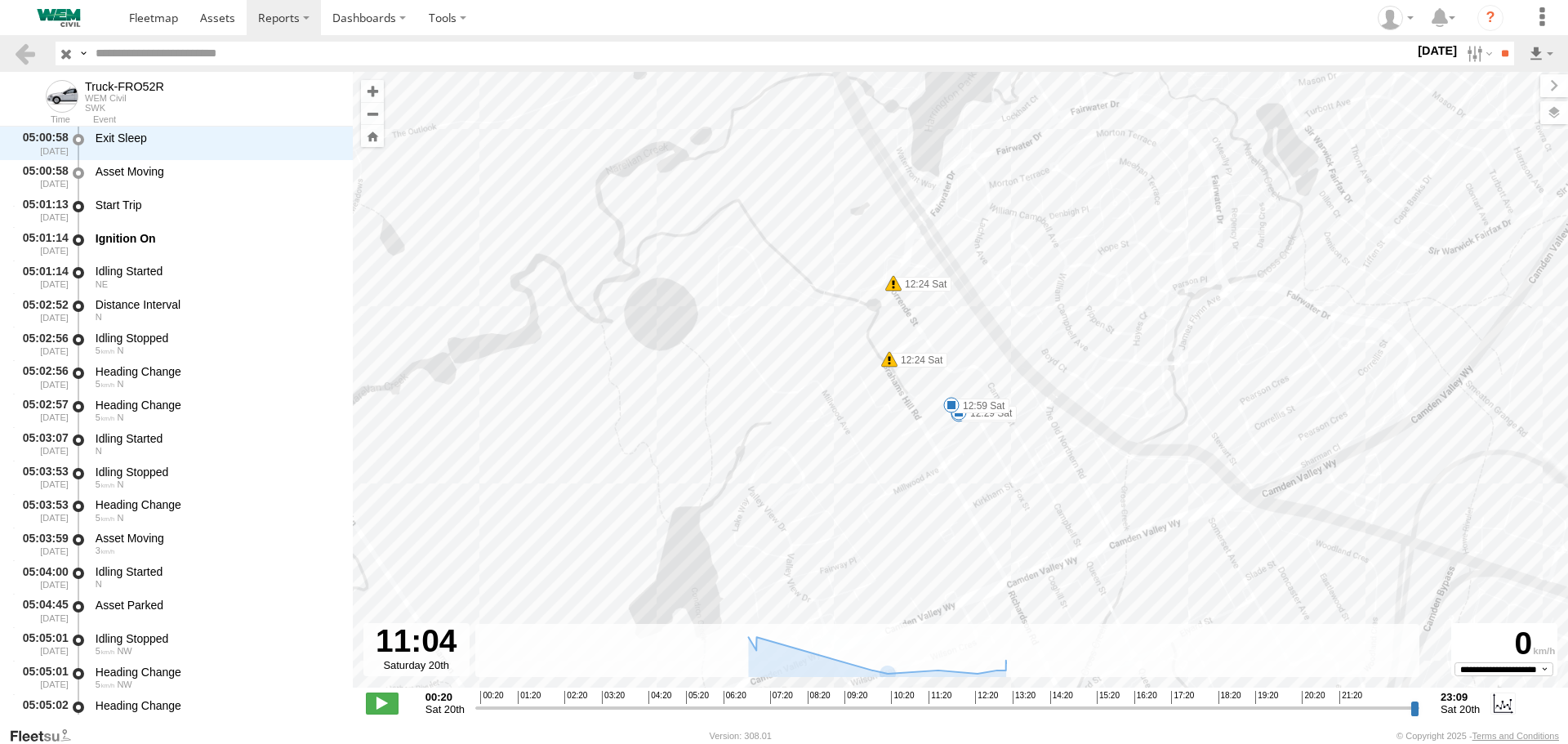
drag, startPoint x: 932, startPoint y: 218, endPoint x: 716, endPoint y: 311, distance: 235.2
click at [717, 312] on div "Truck-FRO52R 06:04 Sat 06:19 Sat 12:24 Sat 12:24 Sat 12:26 Sat 12:29 Sat 12:59 …" at bounding box center [960, 388] width 1215 height 633
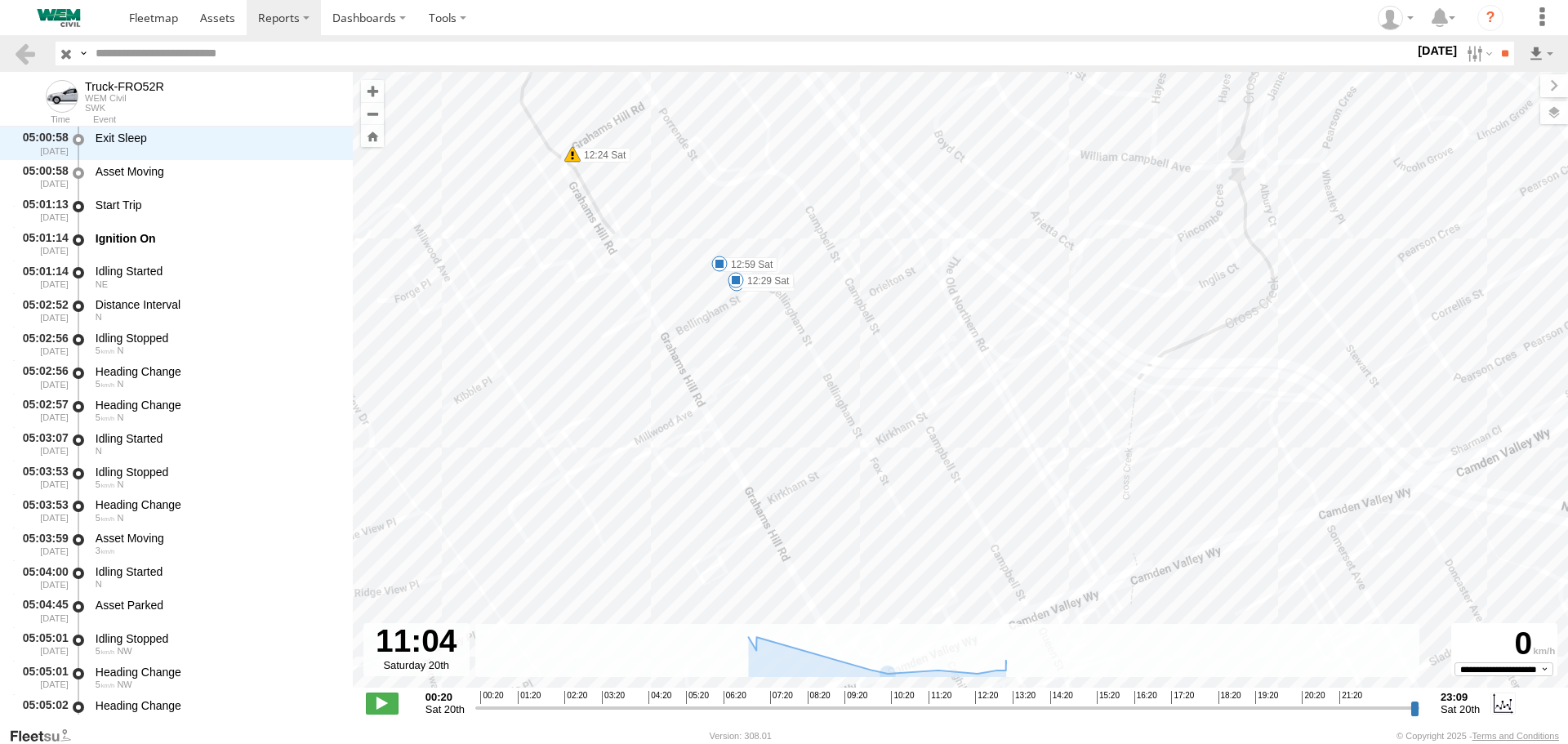
drag, startPoint x: 823, startPoint y: 322, endPoint x: 845, endPoint y: 360, distance: 43.9
click at [845, 360] on div "Truck-FRO52R 06:04 Sat 06:19 Sat 12:24 Sat 12:24 Sat 12:26 Sat 12:29 Sat 12:59 …" at bounding box center [960, 388] width 1215 height 633
drag, startPoint x: 729, startPoint y: 292, endPoint x: 967, endPoint y: 447, distance: 284.0
click at [967, 447] on div "Truck-FRO52R 06:04 Sat 06:19 Sat 12:24 Sat 12:24 Sat 12:26 Sat 12:29 Sat 12:59 …" at bounding box center [960, 388] width 1215 height 633
